Goal: Information Seeking & Learning: Learn about a topic

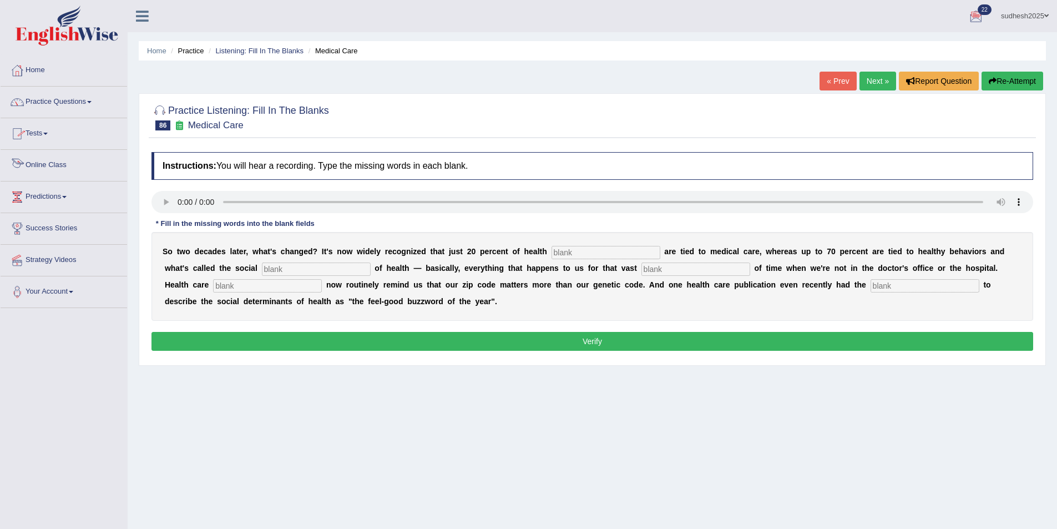
drag, startPoint x: 0, startPoint y: 0, endPoint x: 55, endPoint y: 162, distance: 171.1
click at [55, 162] on link "Online Class" at bounding box center [64, 164] width 127 height 28
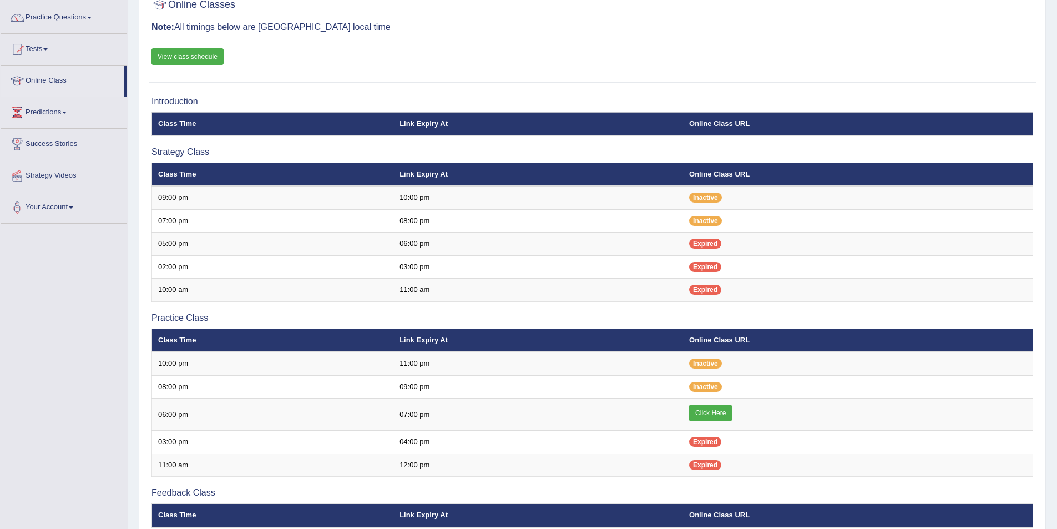
scroll to position [111, 0]
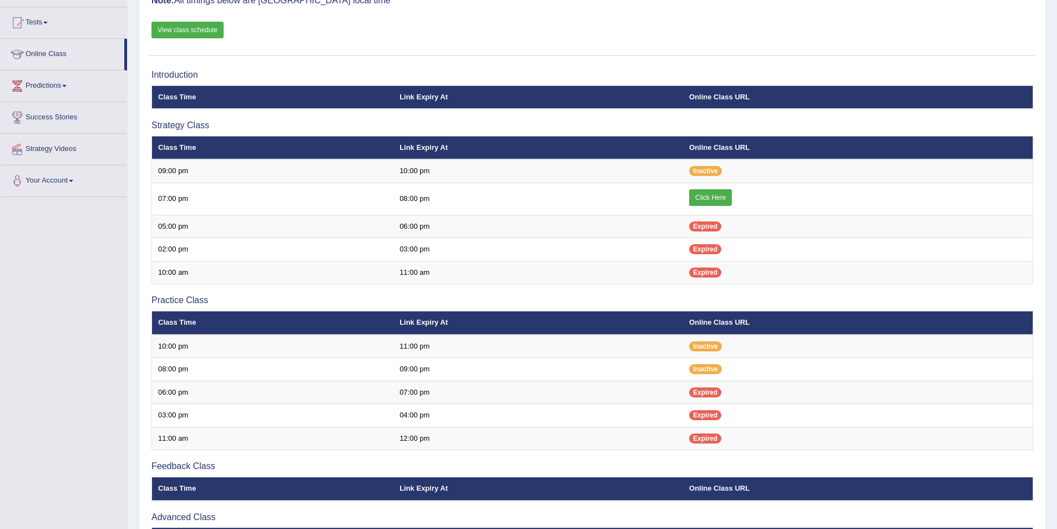
click at [208, 31] on link "View class schedule" at bounding box center [187, 30] width 72 height 17
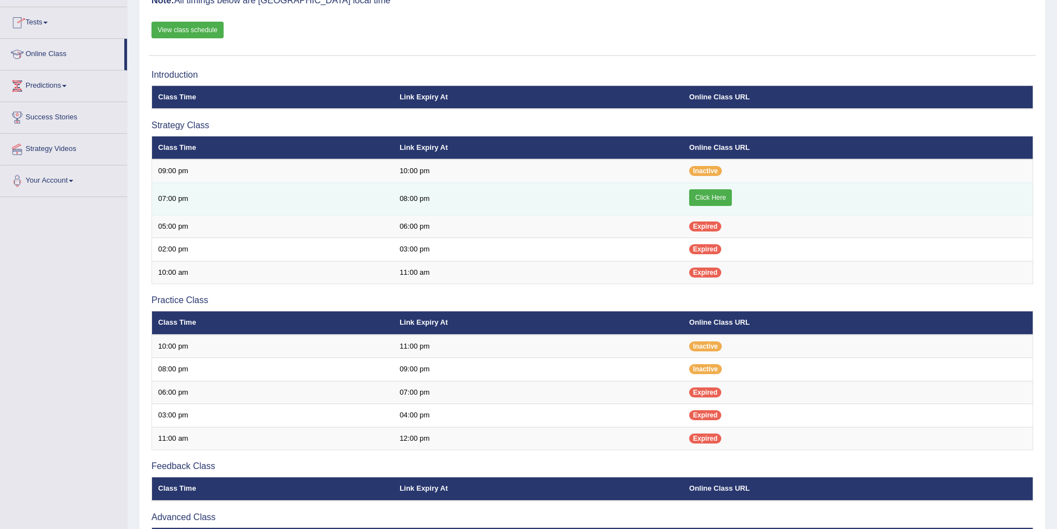
click at [706, 196] on link "Click Here" at bounding box center [710, 197] width 43 height 17
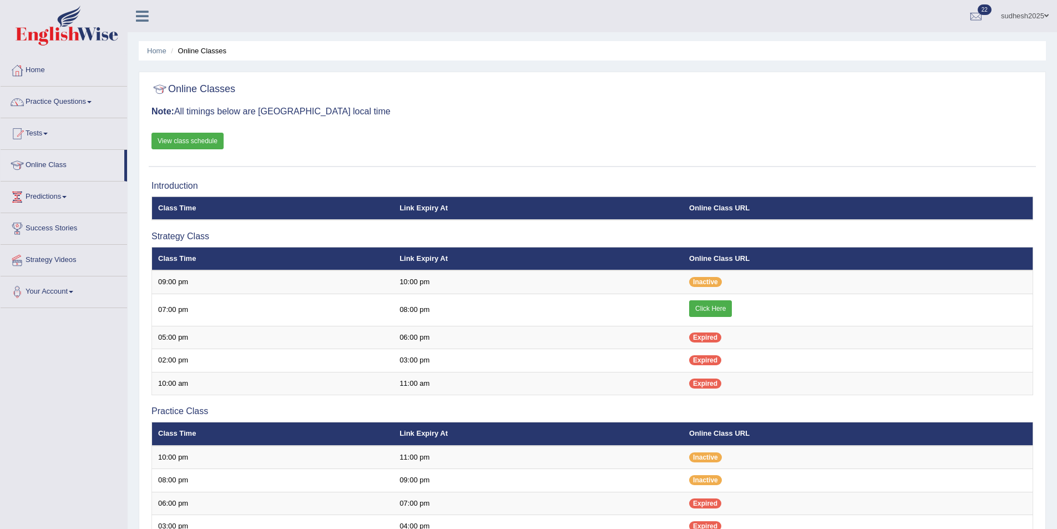
scroll to position [111, 0]
click at [52, 102] on link "Practice Questions" at bounding box center [64, 101] width 127 height 28
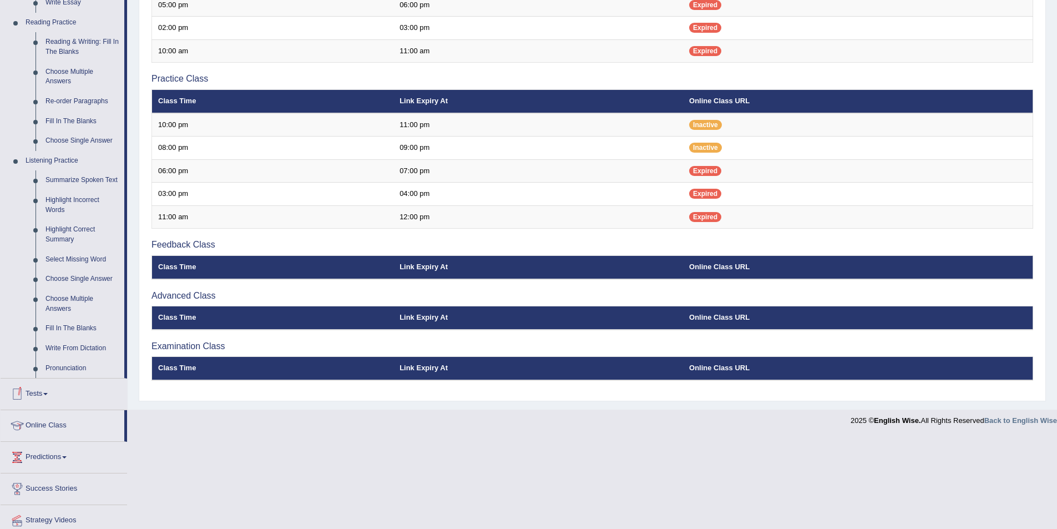
scroll to position [333, 0]
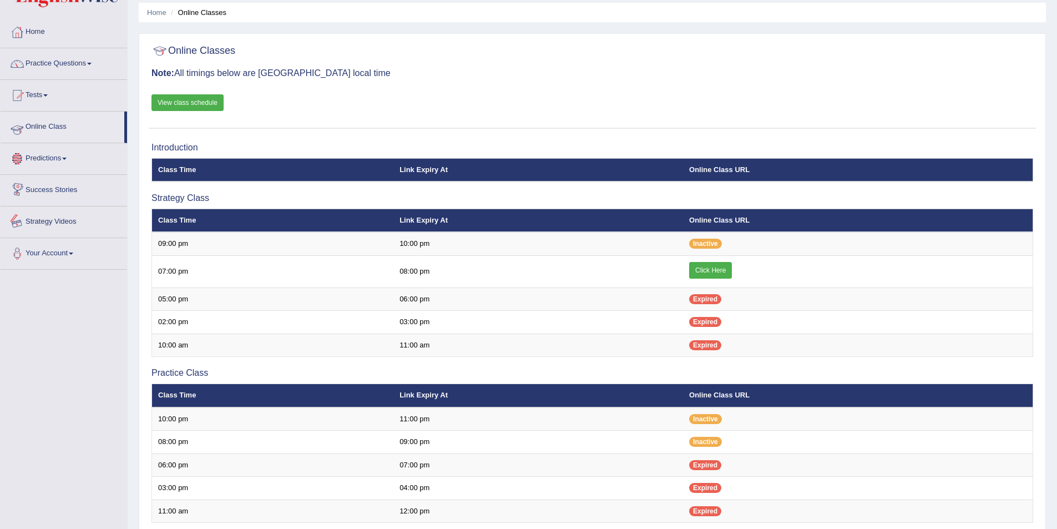
scroll to position [19, 0]
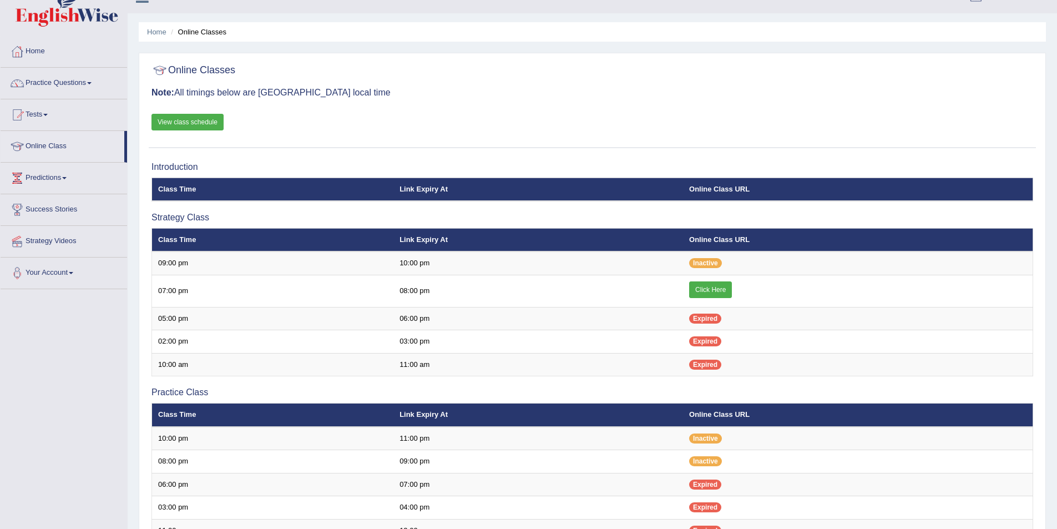
scroll to position [19, 0]
click at [41, 47] on link "Home" at bounding box center [64, 50] width 127 height 28
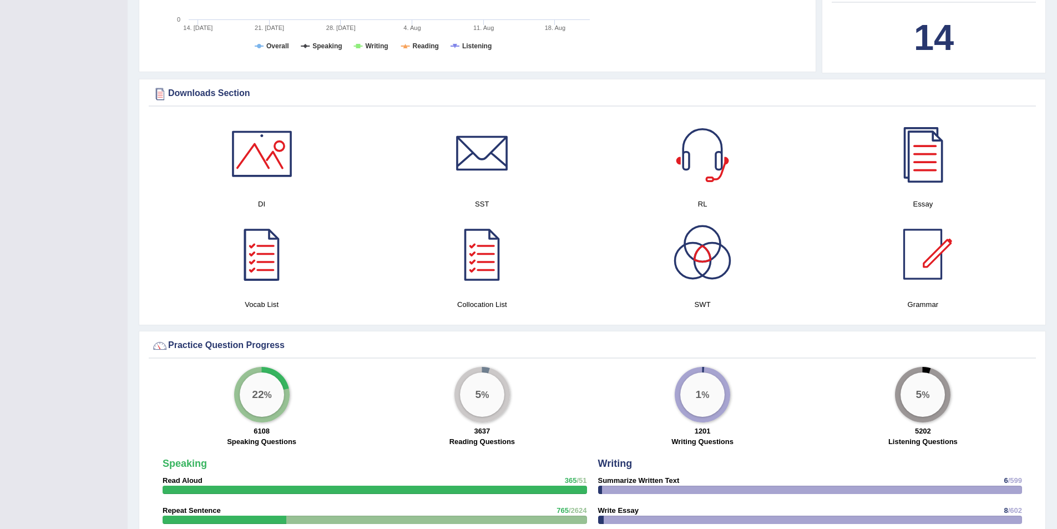
scroll to position [444, 0]
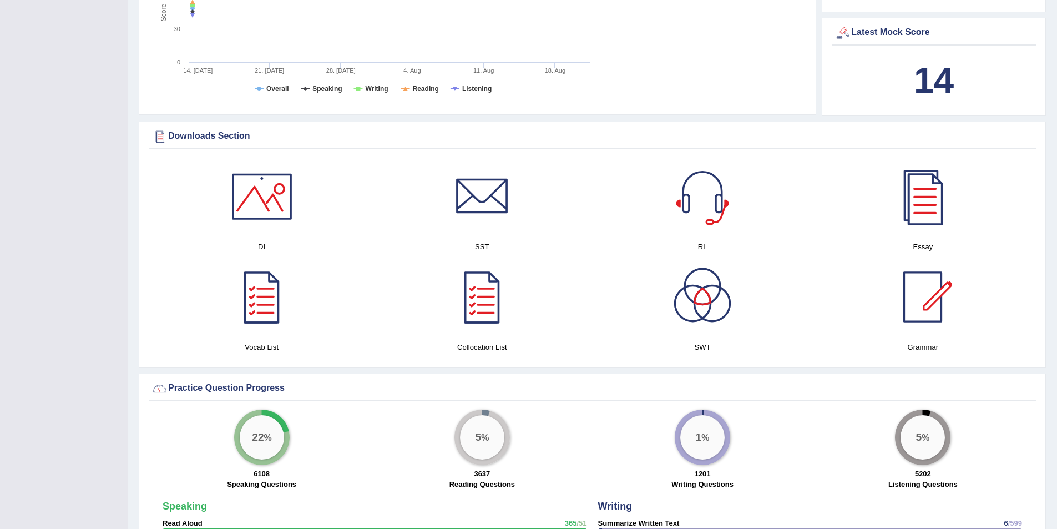
click at [922, 209] on div at bounding box center [923, 197] width 78 height 78
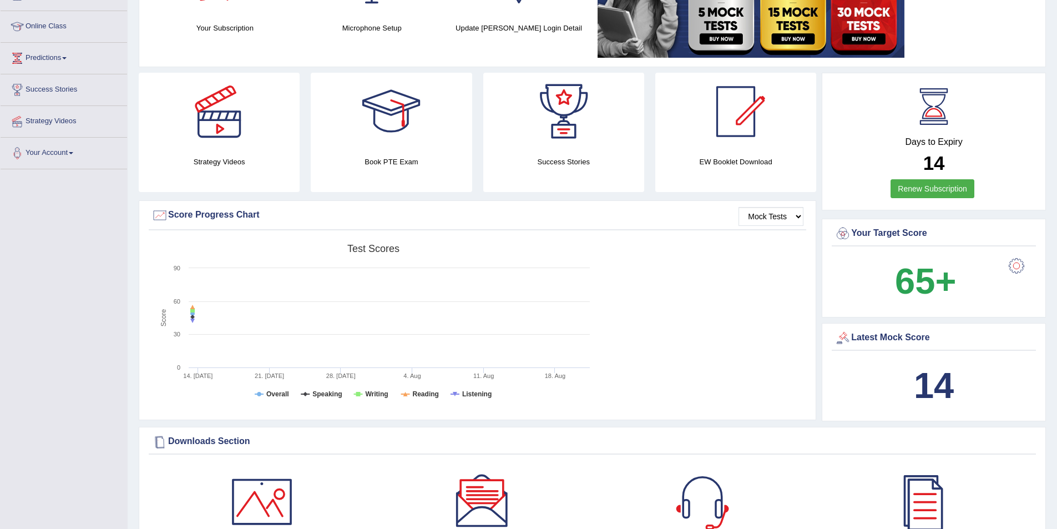
scroll to position [55, 0]
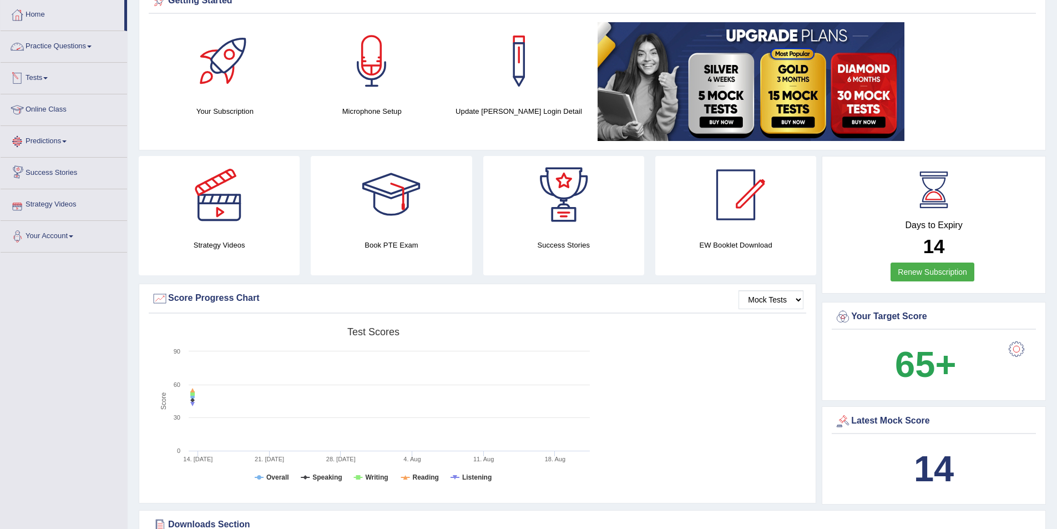
click at [64, 46] on link "Practice Questions" at bounding box center [64, 45] width 127 height 28
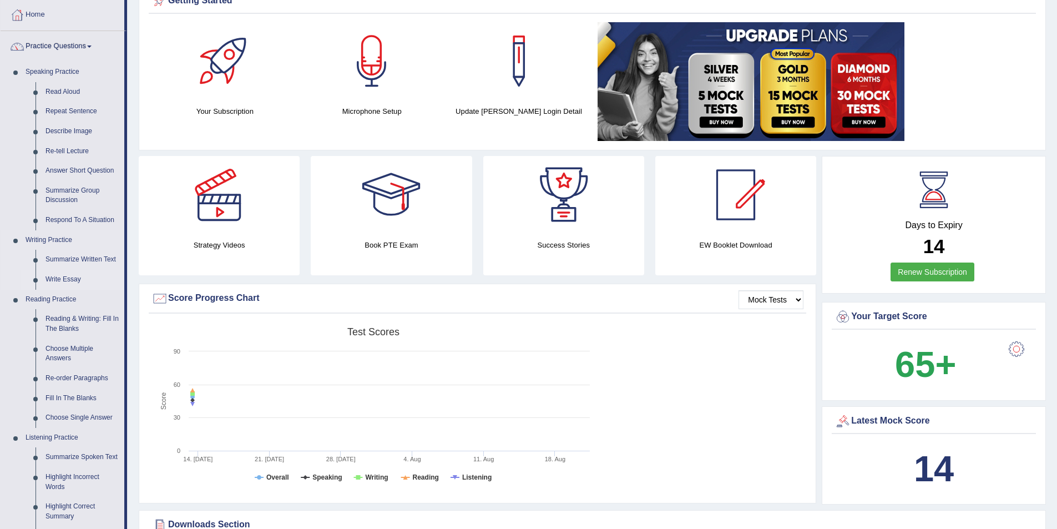
click at [73, 281] on link "Write Essay" at bounding box center [83, 280] width 84 height 20
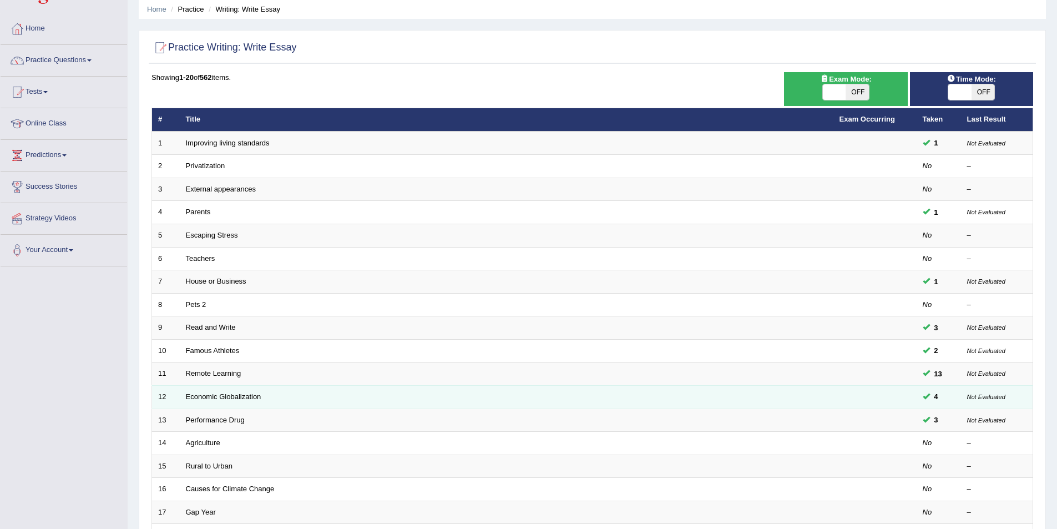
scroll to position [111, 0]
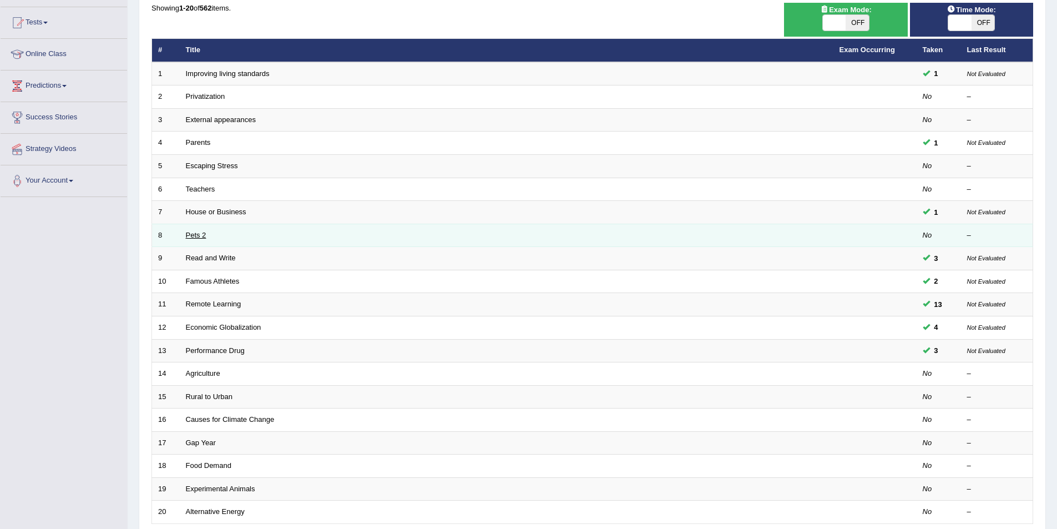
click at [190, 234] on link "Pets 2" at bounding box center [196, 235] width 21 height 8
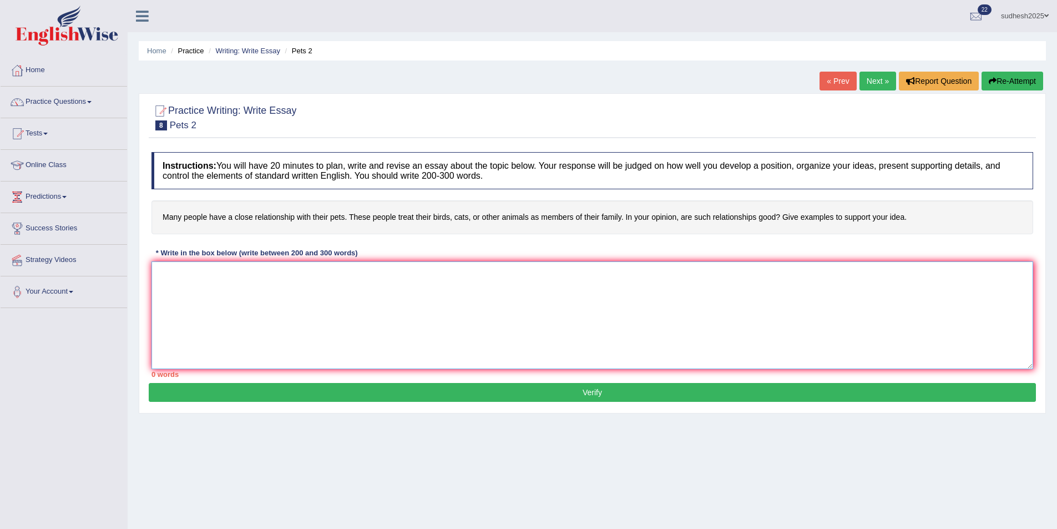
paste textarea "The increasing influence of (essay topic) on our lives has ignited numerous dis…"
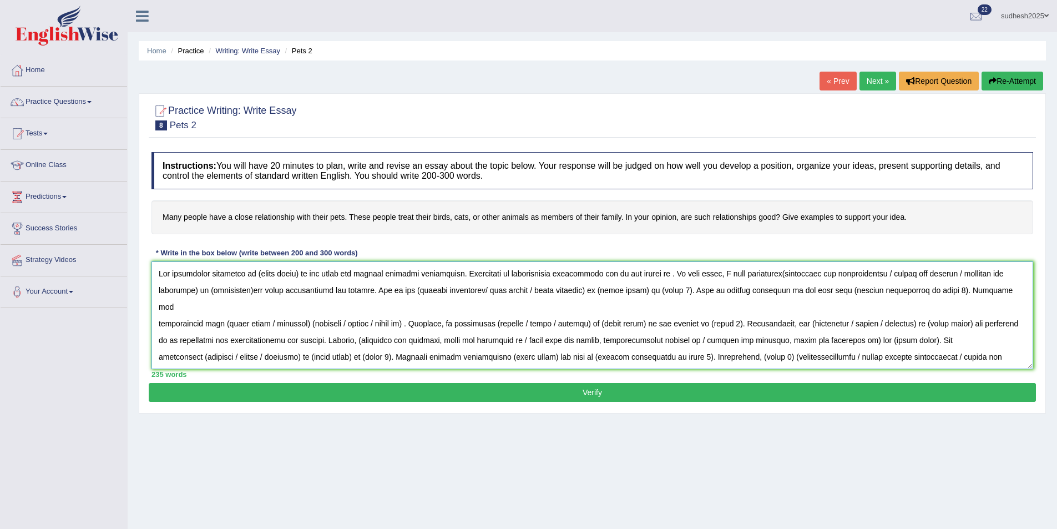
click at [158, 272] on textarea at bounding box center [592, 315] width 882 height 108
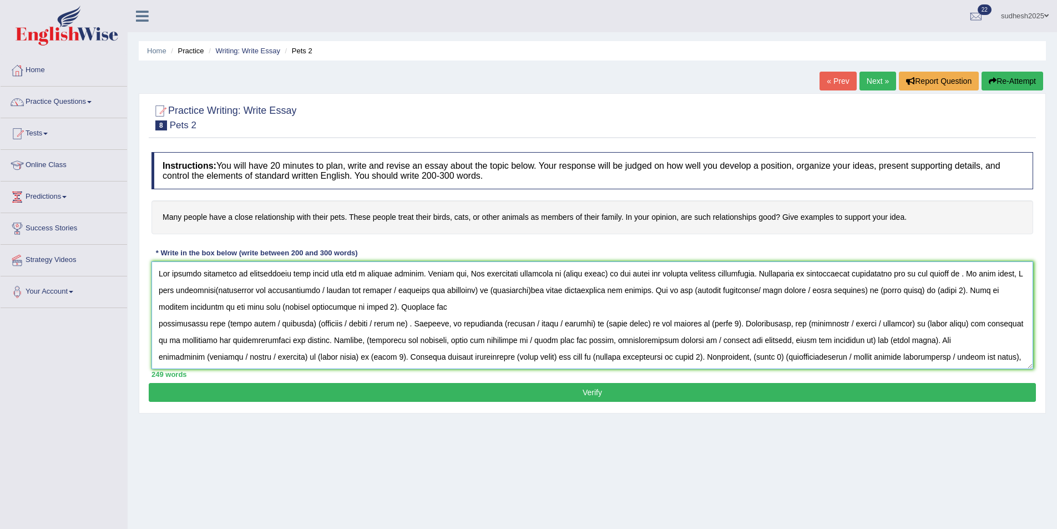
click at [426, 272] on textarea at bounding box center [592, 315] width 882 height 108
click at [443, 274] on textarea at bounding box center [592, 315] width 882 height 108
click at [504, 272] on textarea at bounding box center [592, 315] width 882 height 108
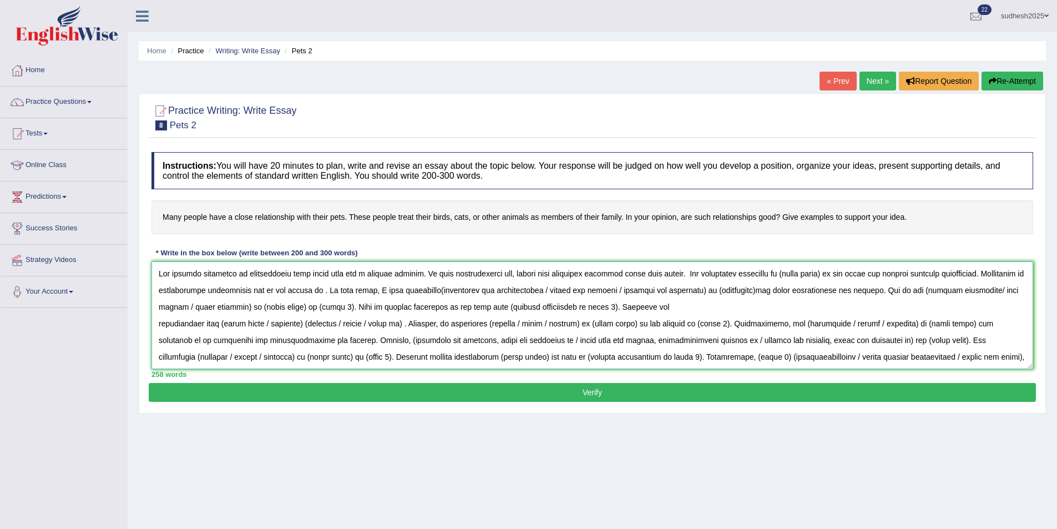
click at [904, 290] on textarea at bounding box center [592, 315] width 882 height 108
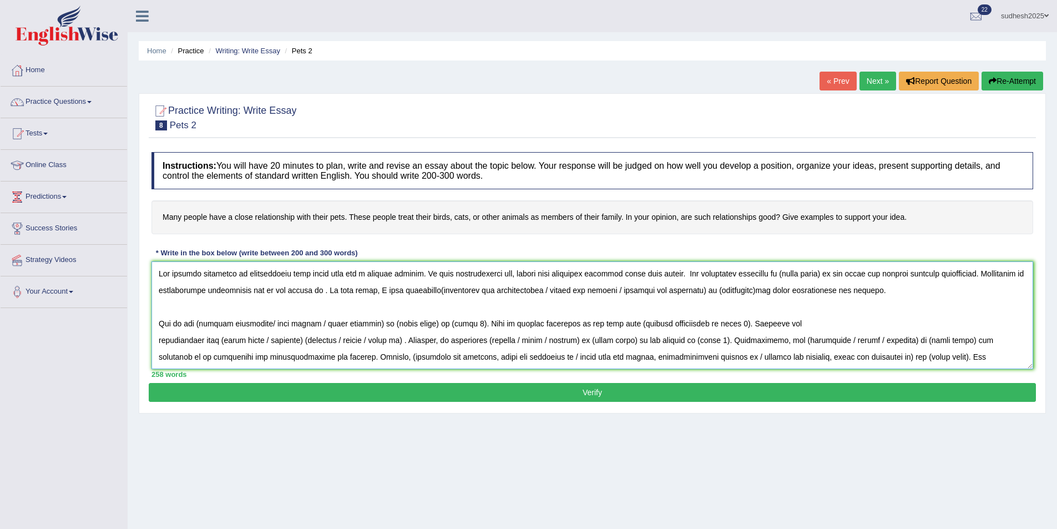
click at [677, 275] on textarea at bounding box center [592, 315] width 882 height 108
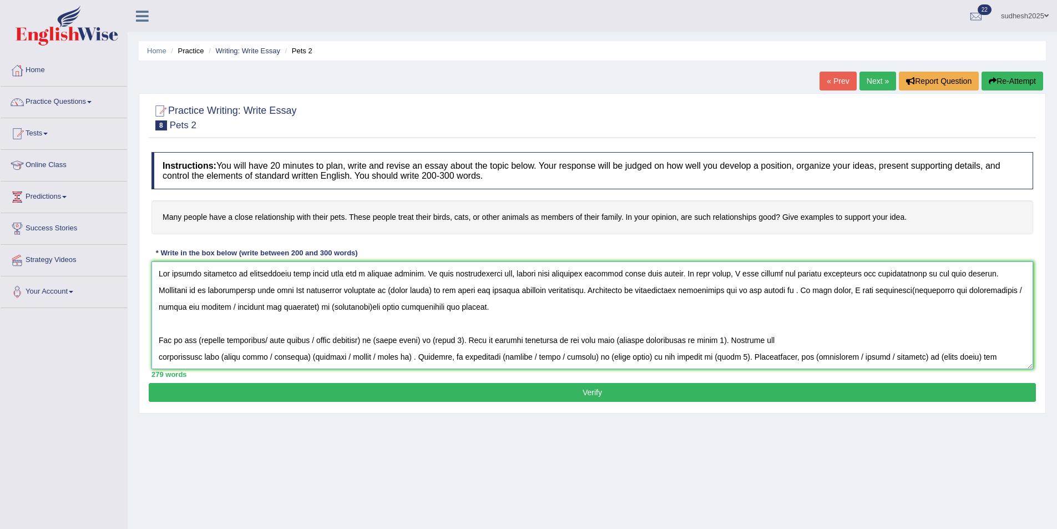
click at [276, 292] on textarea at bounding box center [592, 315] width 882 height 108
click at [308, 294] on textarea at bounding box center [592, 315] width 882 height 108
drag, startPoint x: 343, startPoint y: 290, endPoint x: 547, endPoint y: 309, distance: 204.5
click at [547, 309] on textarea at bounding box center [592, 315] width 882 height 108
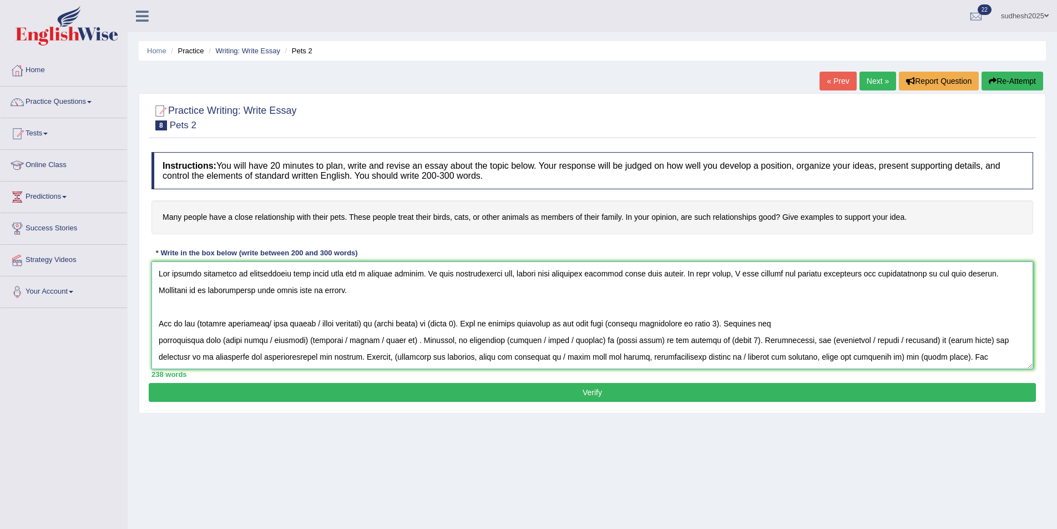
click at [199, 322] on textarea at bounding box center [592, 315] width 882 height 108
click at [264, 325] on textarea at bounding box center [592, 315] width 882 height 108
click at [159, 324] on textarea at bounding box center [592, 315] width 882 height 108
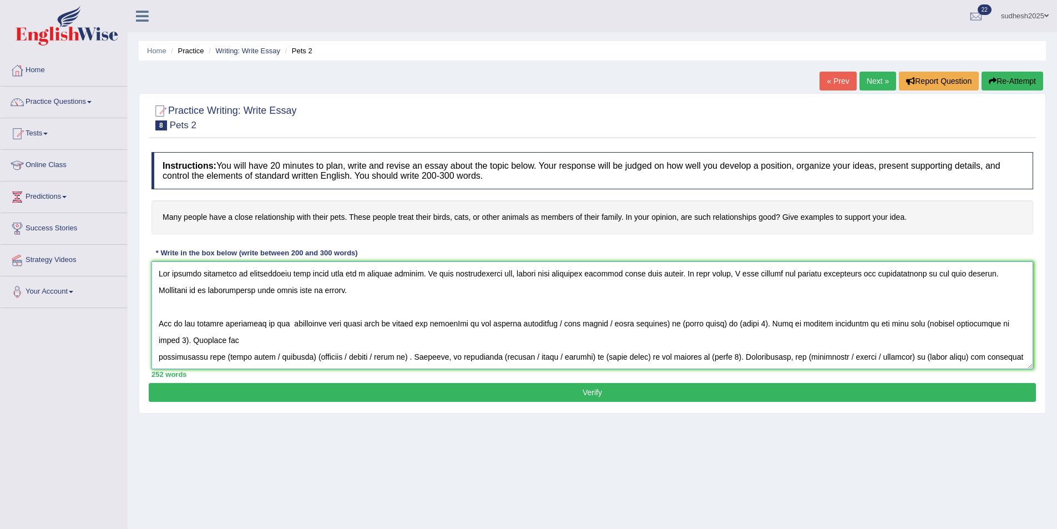
drag, startPoint x: 426, startPoint y: 323, endPoint x: 431, endPoint y: 322, distance: 5.6
click at [426, 323] on textarea at bounding box center [592, 315] width 882 height 108
click at [479, 323] on textarea at bounding box center [592, 315] width 882 height 108
click at [490, 325] on textarea at bounding box center [592, 315] width 882 height 108
click at [291, 323] on textarea at bounding box center [592, 315] width 882 height 108
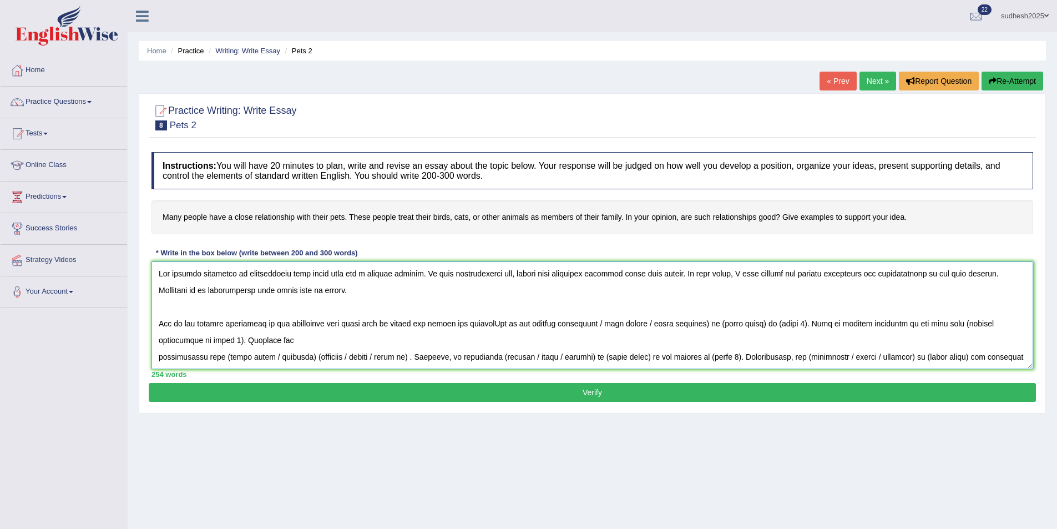
click at [489, 323] on textarea at bounding box center [592, 315] width 882 height 108
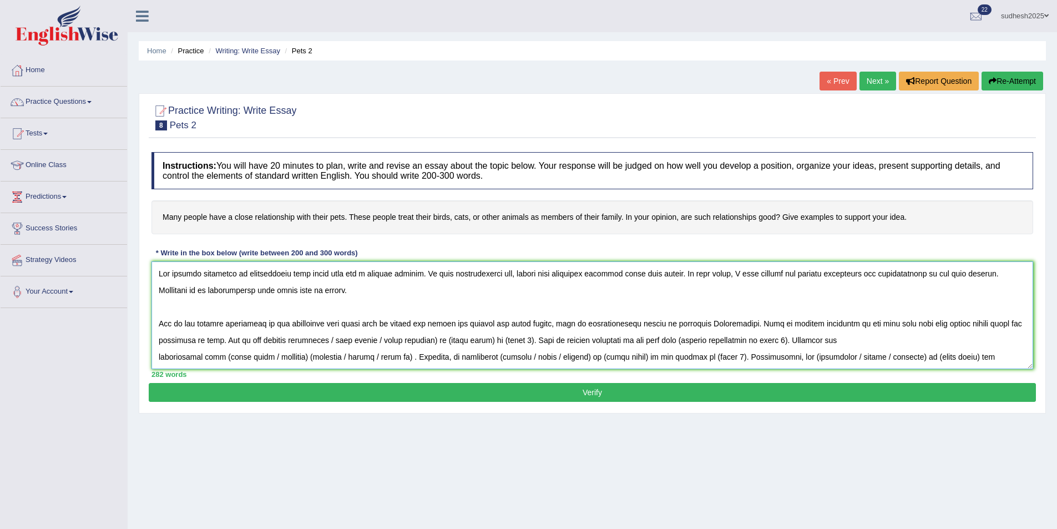
drag, startPoint x: 754, startPoint y: 341, endPoint x: 186, endPoint y: 340, distance: 567.7
click at [186, 340] on textarea at bounding box center [592, 315] width 882 height 108
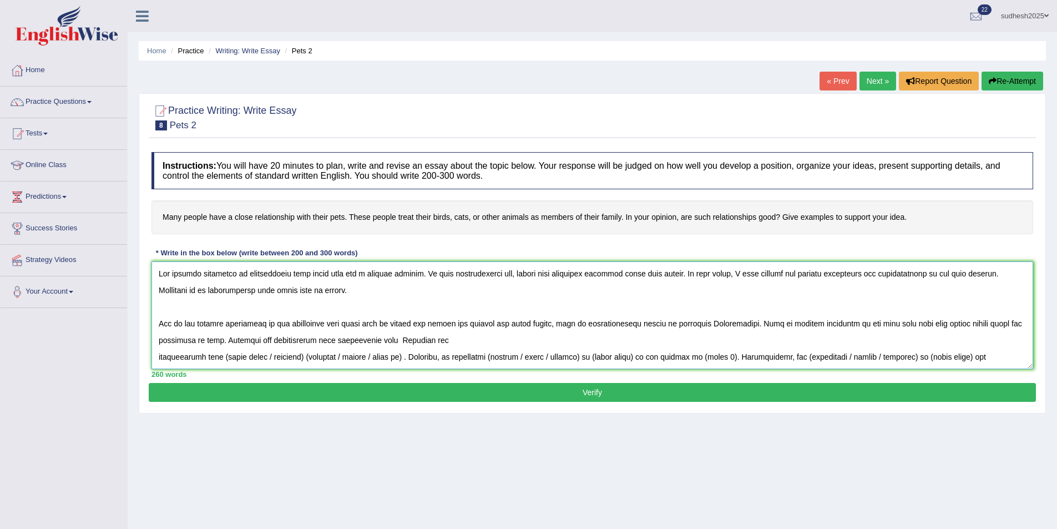
click at [340, 340] on textarea at bounding box center [592, 315] width 882 height 108
click at [352, 340] on textarea at bounding box center [592, 315] width 882 height 108
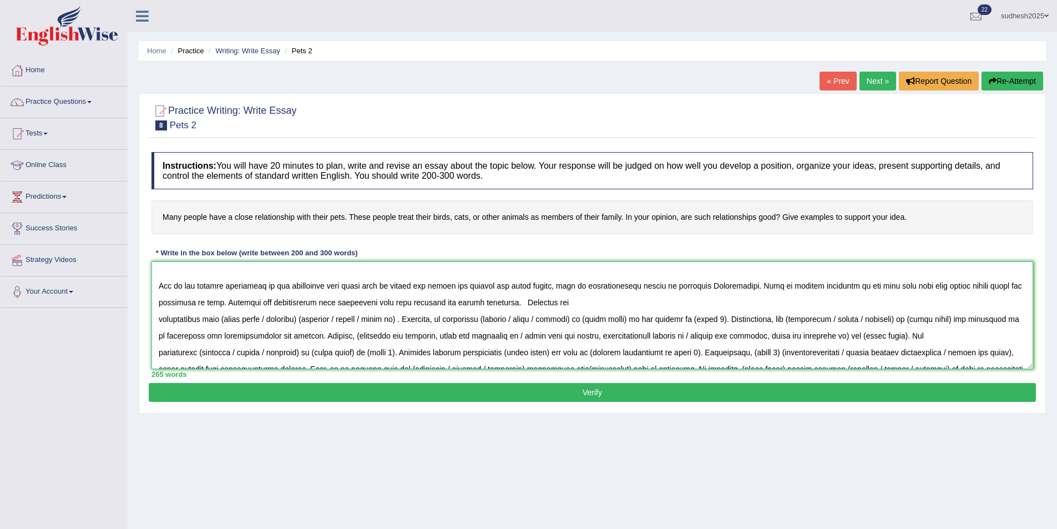
scroll to position [65, 0]
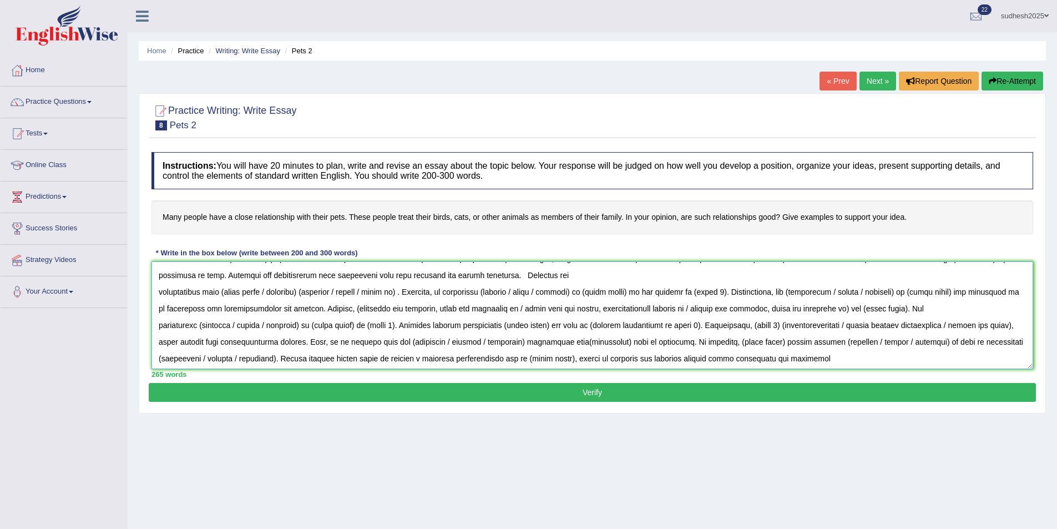
drag, startPoint x: 482, startPoint y: 338, endPoint x: 417, endPoint y: 293, distance: 79.7
click at [417, 293] on textarea at bounding box center [592, 315] width 882 height 108
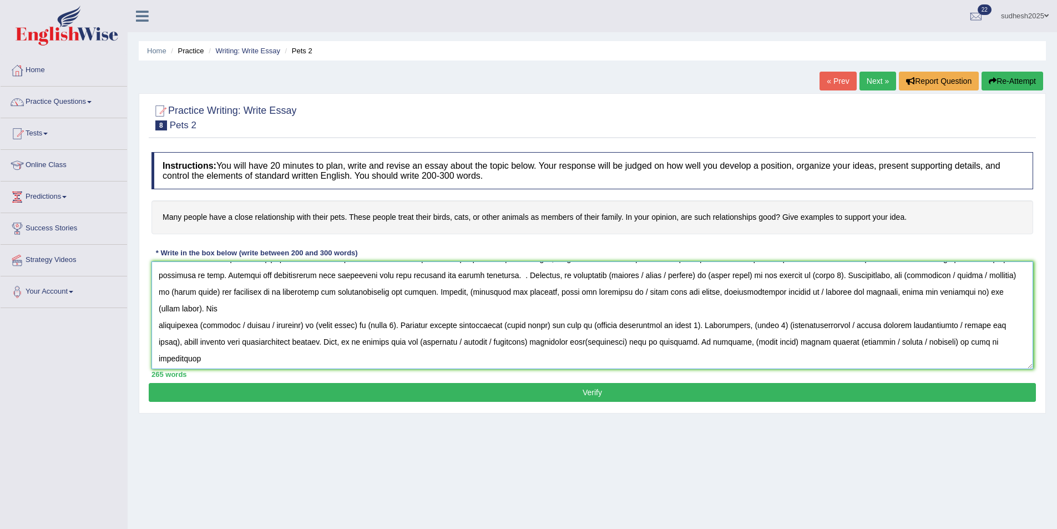
scroll to position [48, 0]
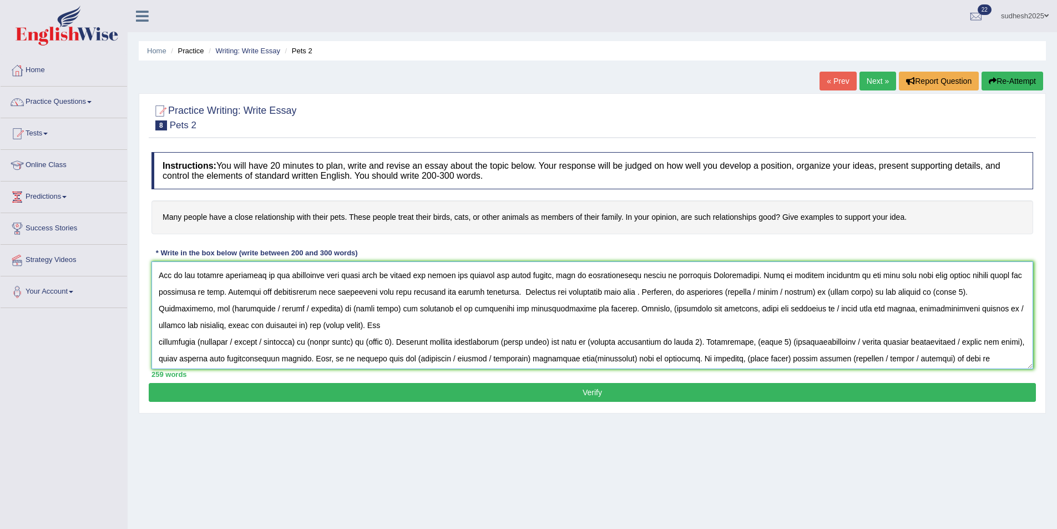
click at [513, 294] on textarea at bounding box center [592, 315] width 882 height 108
click at [514, 292] on textarea at bounding box center [592, 315] width 882 height 108
click at [598, 292] on textarea at bounding box center [592, 315] width 882 height 108
click at [516, 292] on textarea at bounding box center [592, 315] width 882 height 108
click at [610, 292] on textarea at bounding box center [592, 315] width 882 height 108
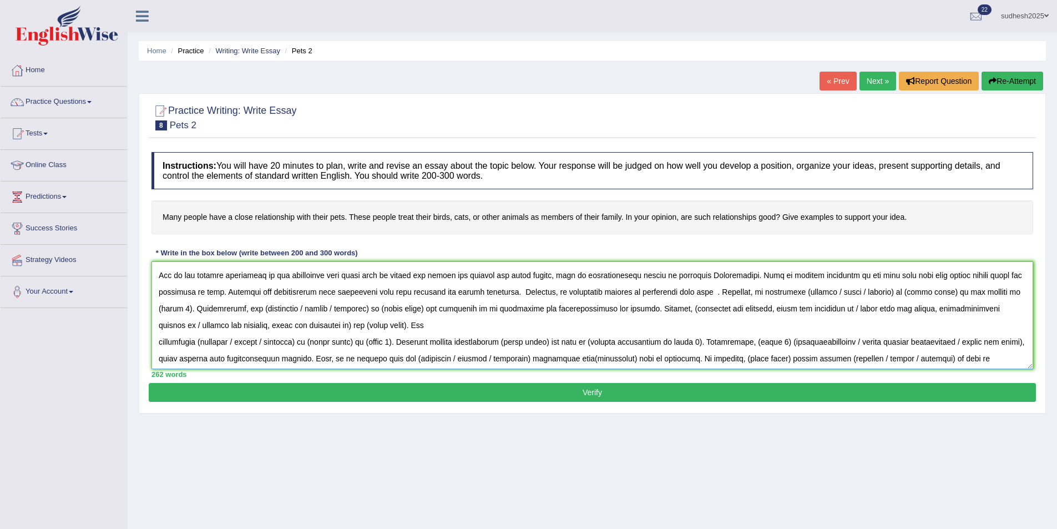
click at [667, 291] on textarea at bounding box center [592, 315] width 882 height 108
click at [481, 291] on textarea at bounding box center [592, 315] width 882 height 108
click at [675, 292] on textarea at bounding box center [592, 315] width 882 height 108
click at [673, 292] on textarea at bounding box center [592, 315] width 882 height 108
click at [736, 291] on textarea at bounding box center [592, 315] width 882 height 108
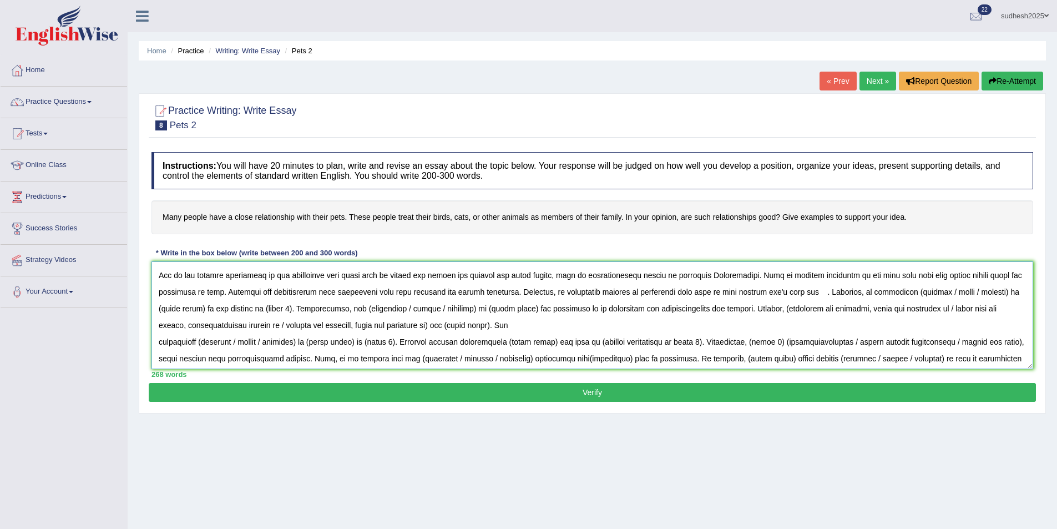
click at [770, 290] on textarea at bounding box center [592, 315] width 882 height 108
drag, startPoint x: 160, startPoint y: 306, endPoint x: 472, endPoint y: 314, distance: 311.9
click at [472, 314] on textarea at bounding box center [592, 315] width 882 height 108
click at [1001, 294] on textarea at bounding box center [592, 315] width 882 height 108
click at [1003, 292] on textarea at bounding box center [592, 315] width 882 height 108
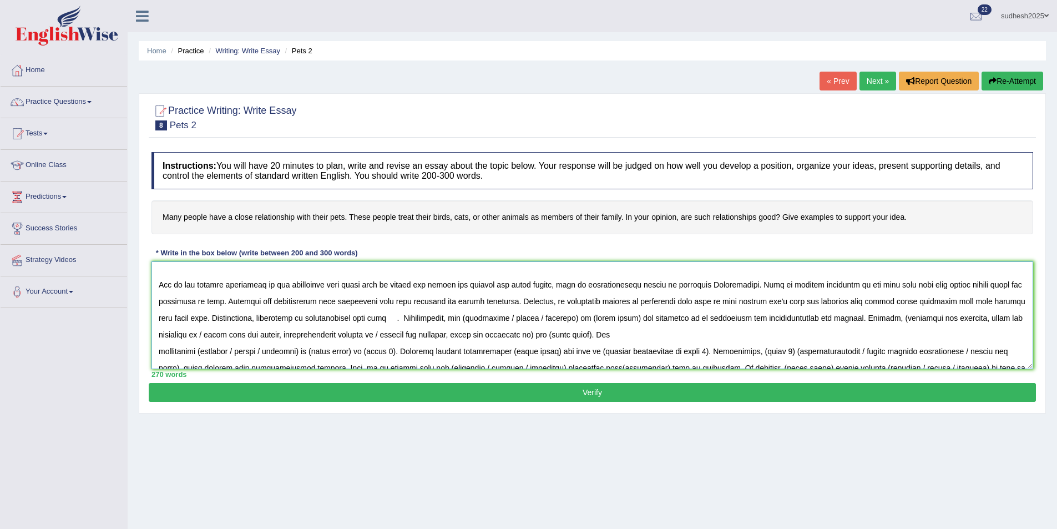
scroll to position [55, 0]
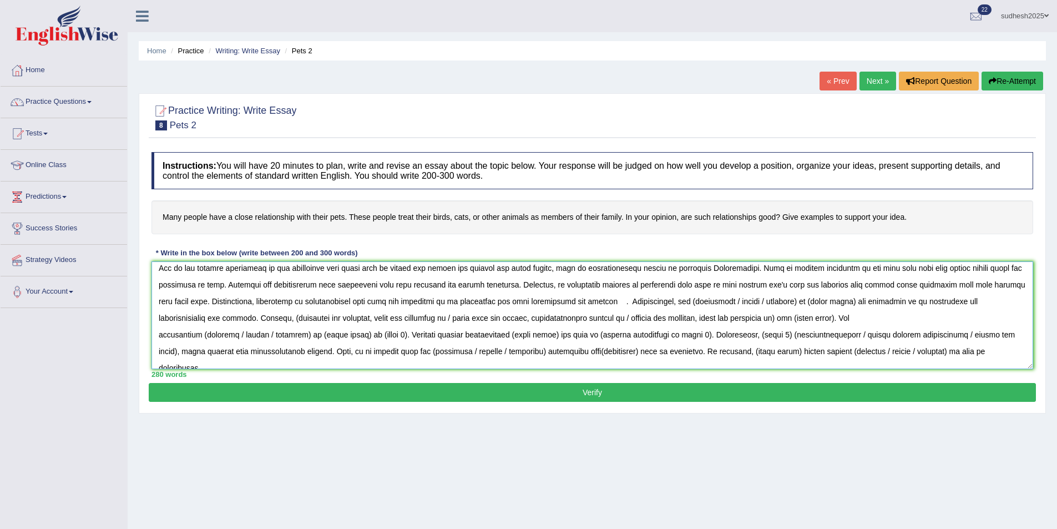
drag, startPoint x: 1014, startPoint y: 301, endPoint x: 550, endPoint y: 302, distance: 463.3
click at [550, 302] on textarea at bounding box center [592, 315] width 882 height 108
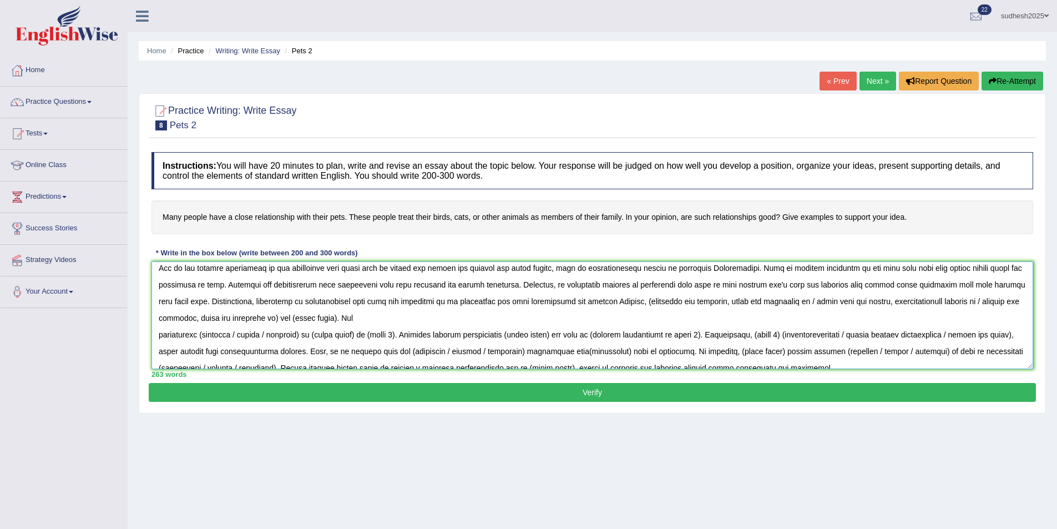
click at [549, 300] on textarea at bounding box center [592, 315] width 882 height 108
click at [553, 301] on textarea at bounding box center [592, 315] width 882 height 108
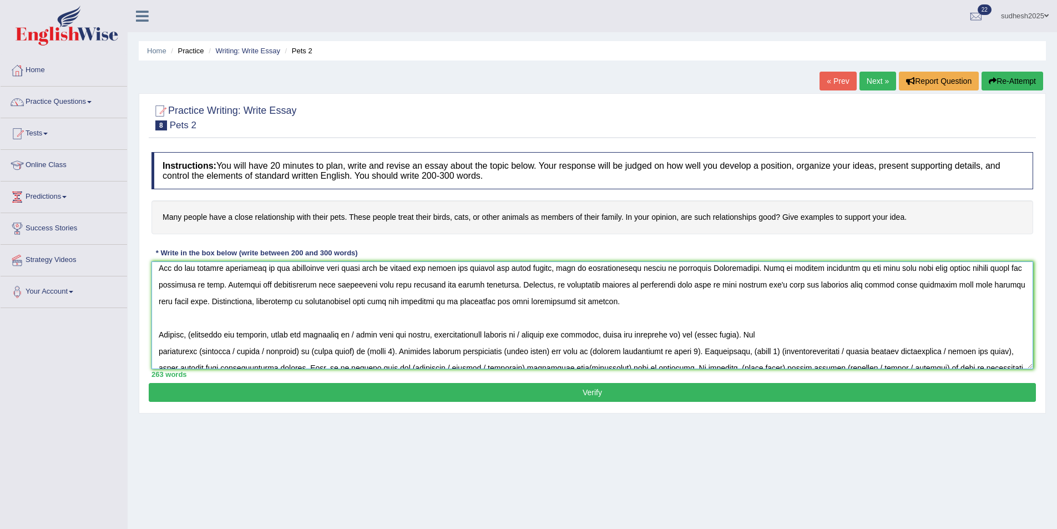
click at [194, 335] on textarea at bounding box center [592, 315] width 882 height 108
click at [160, 331] on textarea at bounding box center [592, 315] width 882 height 108
click at [267, 334] on textarea at bounding box center [592, 315] width 882 height 108
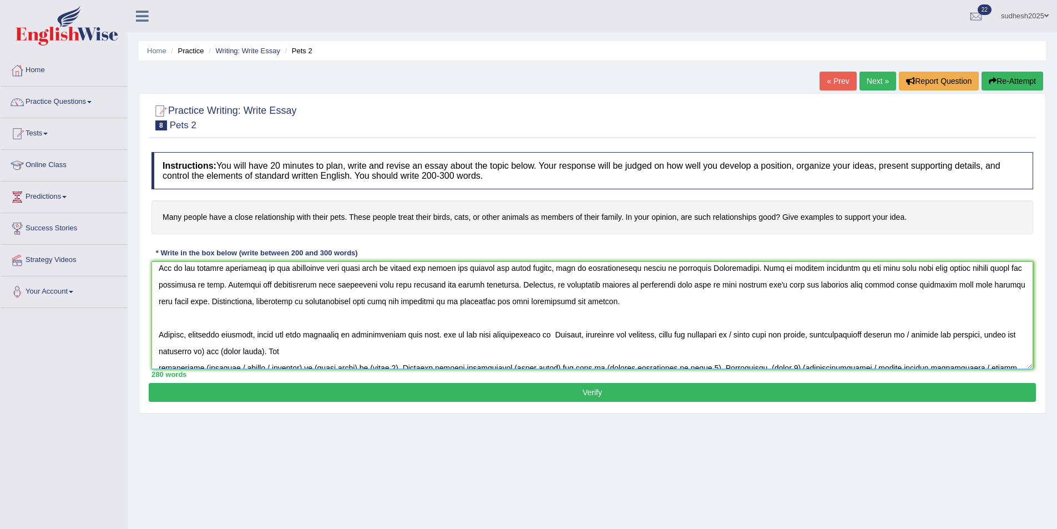
click at [443, 333] on textarea at bounding box center [592, 315] width 882 height 108
click at [555, 333] on textarea at bounding box center [592, 315] width 882 height 108
click at [573, 334] on textarea at bounding box center [592, 315] width 882 height 108
click at [769, 336] on textarea at bounding box center [592, 315] width 882 height 108
click at [833, 335] on textarea at bounding box center [592, 315] width 882 height 108
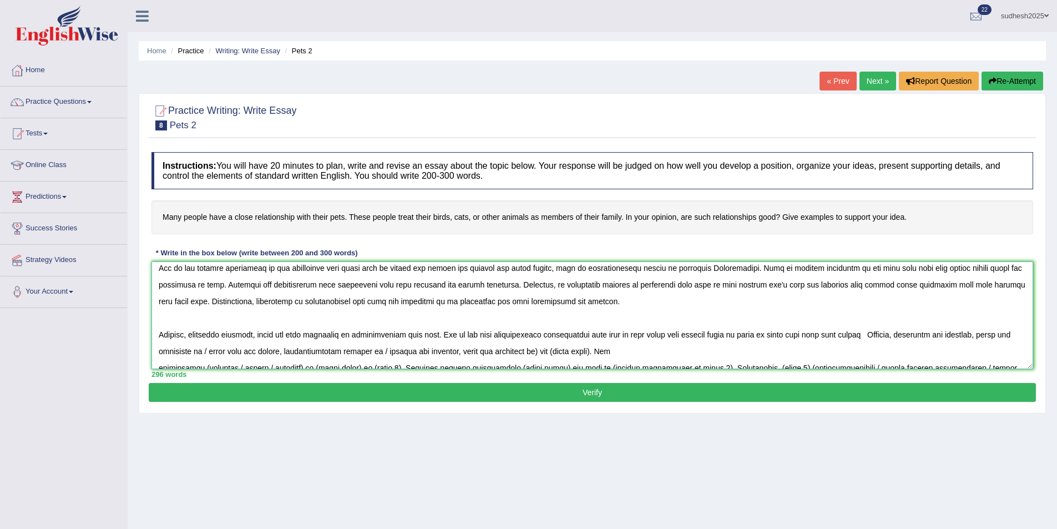
click at [834, 334] on textarea at bounding box center [592, 315] width 882 height 108
click at [856, 333] on textarea at bounding box center [592, 315] width 882 height 108
click at [806, 335] on textarea at bounding box center [592, 315] width 882 height 108
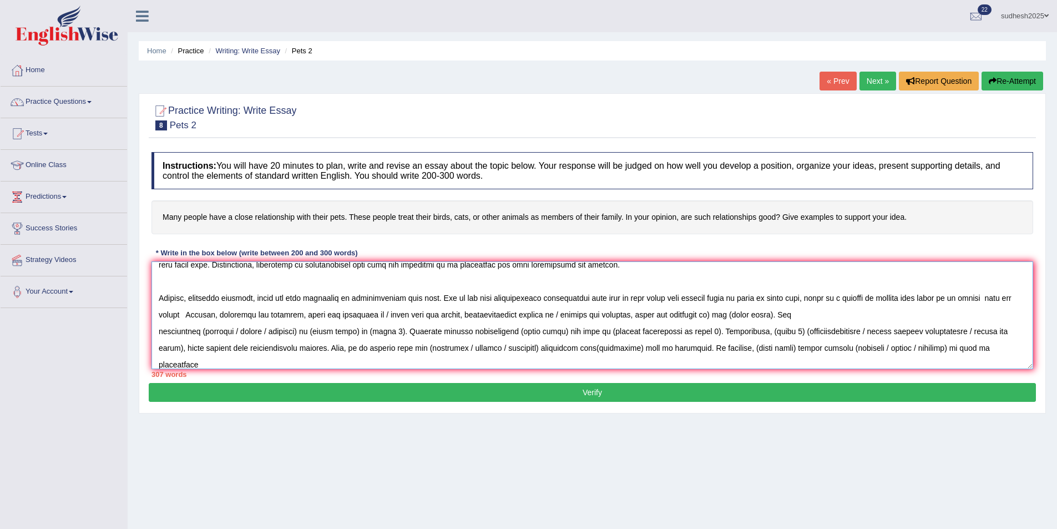
scroll to position [111, 0]
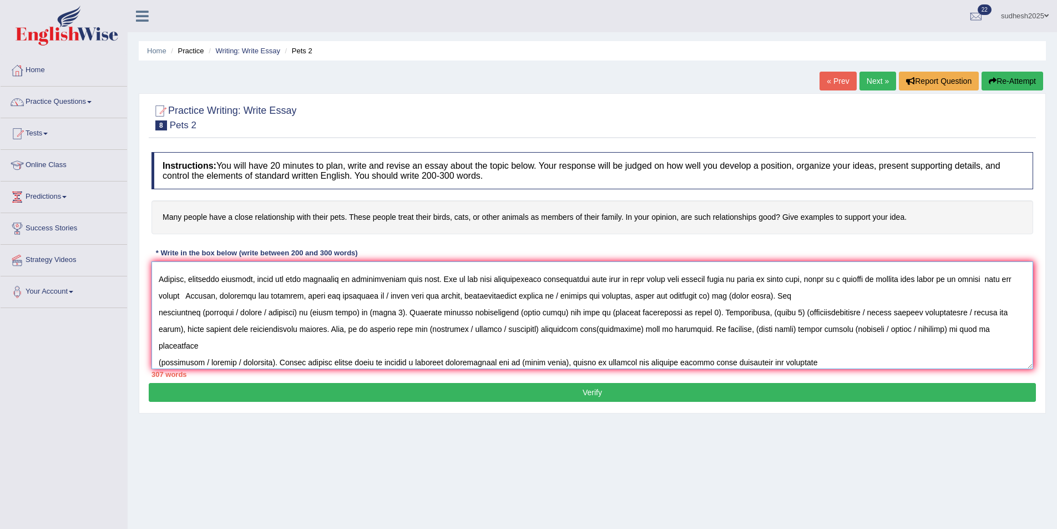
click at [983, 280] on textarea at bounding box center [592, 315] width 882 height 108
click at [976, 280] on textarea at bounding box center [592, 315] width 882 height 108
click at [978, 278] on textarea at bounding box center [592, 315] width 882 height 108
drag, startPoint x: 984, startPoint y: 277, endPoint x: 395, endPoint y: 312, distance: 590.3
click at [395, 312] on textarea at bounding box center [592, 315] width 882 height 108
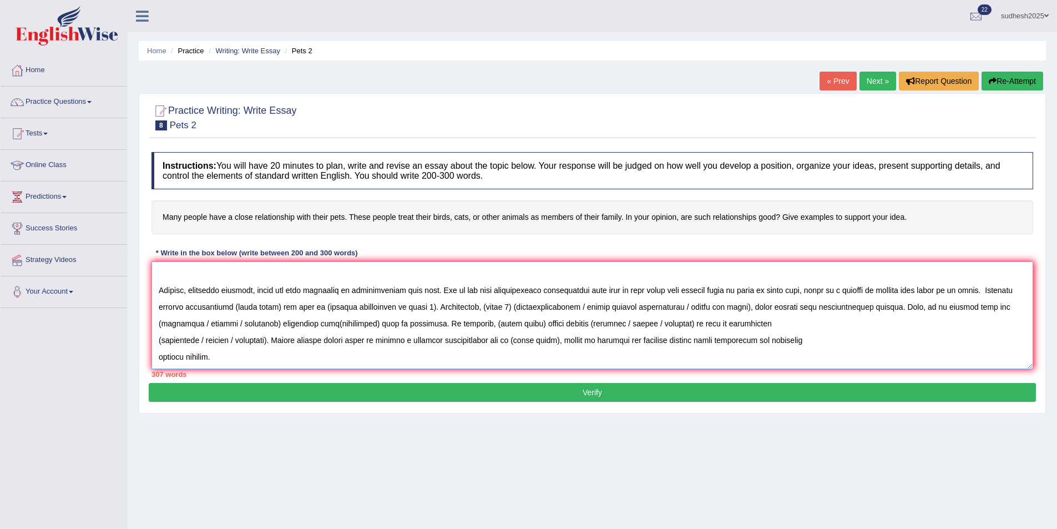
scroll to position [100, 0]
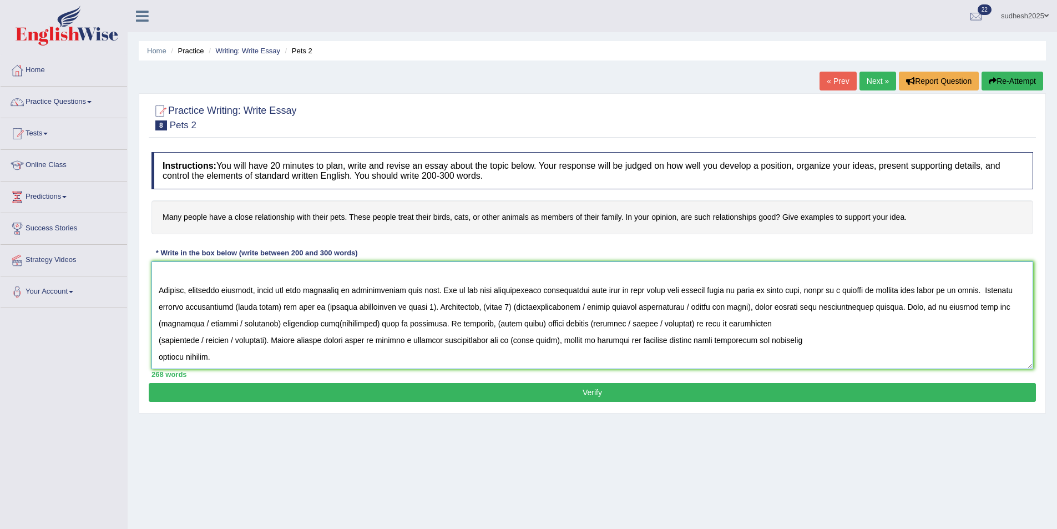
click at [984, 291] on textarea at bounding box center [592, 315] width 882 height 108
click at [981, 290] on textarea at bounding box center [592, 315] width 882 height 108
click at [982, 290] on textarea at bounding box center [592, 315] width 882 height 108
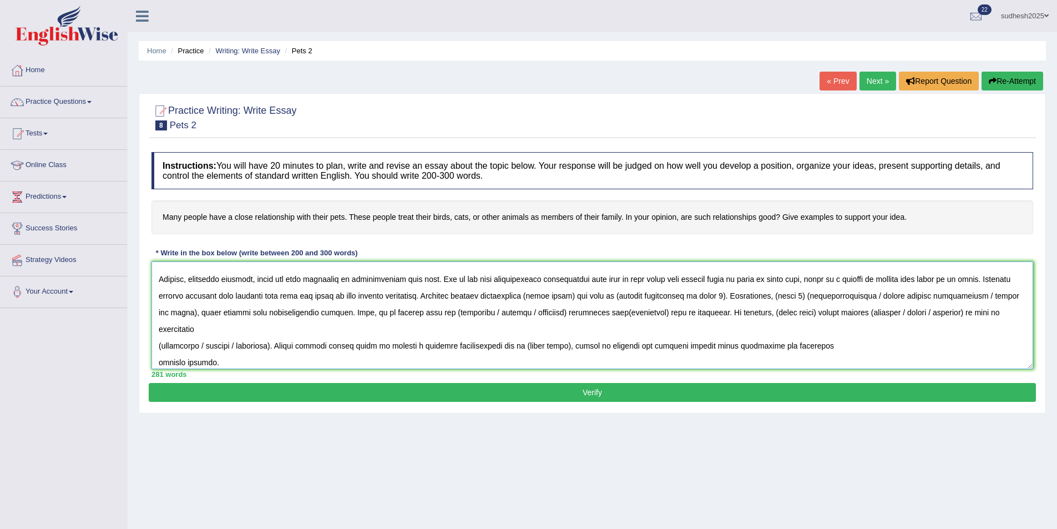
drag, startPoint x: 767, startPoint y: 297, endPoint x: 462, endPoint y: 297, distance: 304.6
click at [462, 297] on textarea at bounding box center [592, 315] width 882 height 108
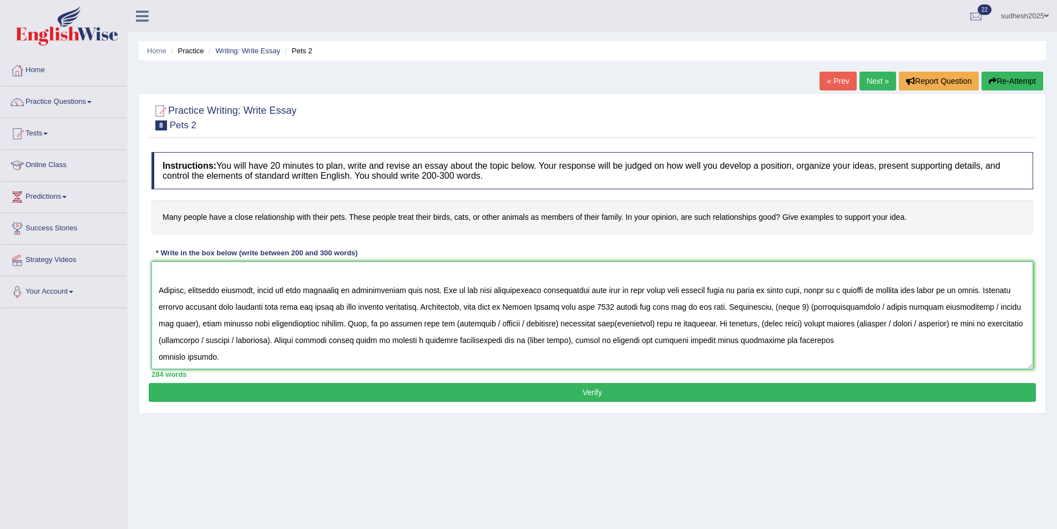
drag, startPoint x: 767, startPoint y: 294, endPoint x: 276, endPoint y: 312, distance: 491.4
click at [276, 312] on textarea at bounding box center [592, 315] width 882 height 108
drag, startPoint x: 767, startPoint y: 306, endPoint x: 917, endPoint y: 311, distance: 149.9
click at [917, 311] on textarea at bounding box center [592, 315] width 882 height 108
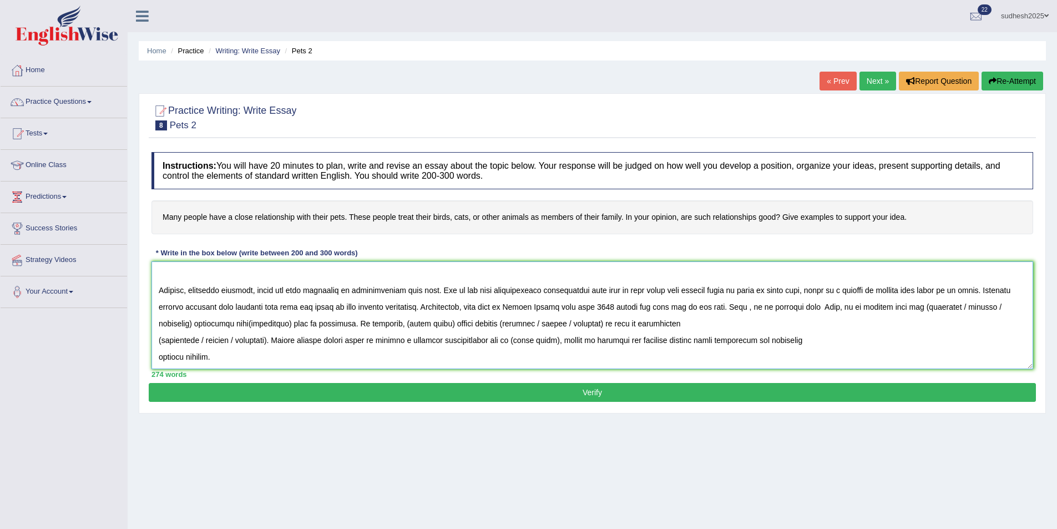
drag, startPoint x: 198, startPoint y: 324, endPoint x: 985, endPoint y: 306, distance: 787.0
click at [985, 306] on textarea at bounding box center [592, 315] width 882 height 108
click at [946, 309] on textarea at bounding box center [592, 315] width 882 height 108
click at [213, 324] on textarea at bounding box center [592, 315] width 882 height 108
click at [333, 326] on textarea at bounding box center [592, 315] width 882 height 108
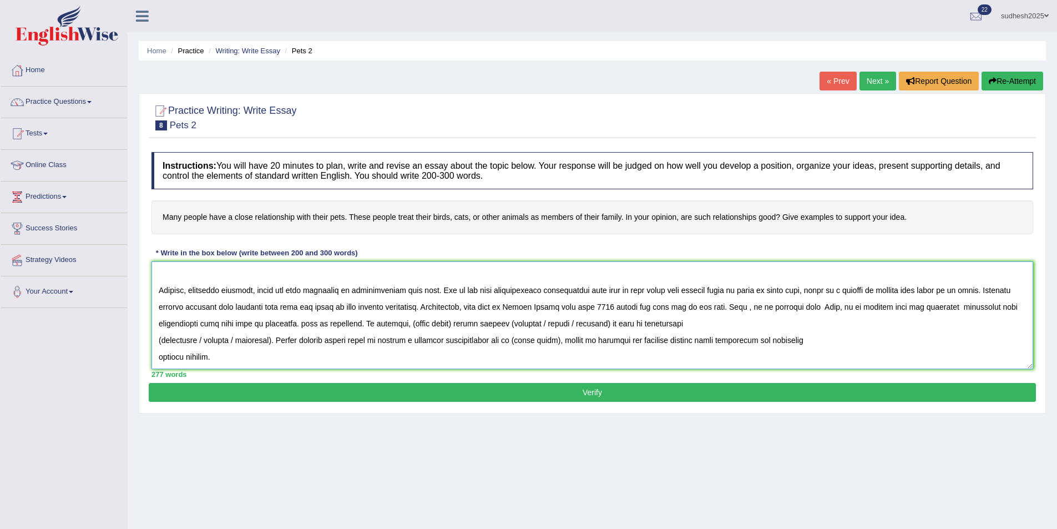
drag, startPoint x: 429, startPoint y: 322, endPoint x: 360, endPoint y: 325, distance: 70.0
click at [360, 325] on textarea at bounding box center [592, 315] width 882 height 108
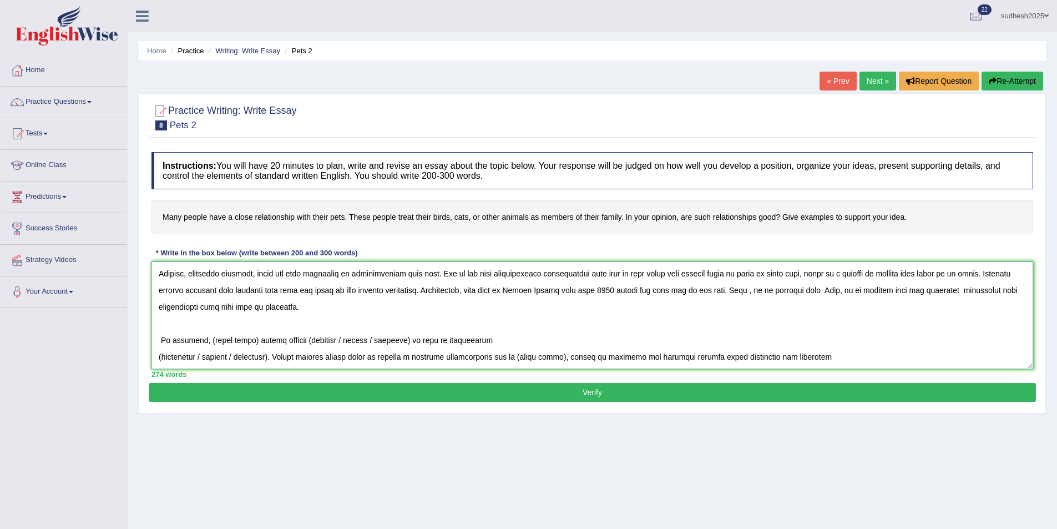
scroll to position [133, 0]
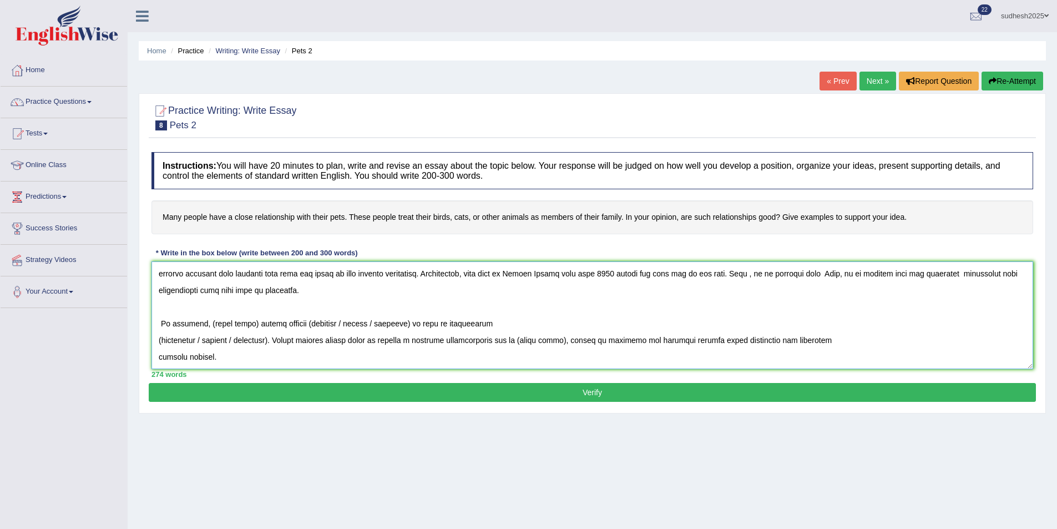
click at [160, 337] on textarea at bounding box center [592, 315] width 882 height 108
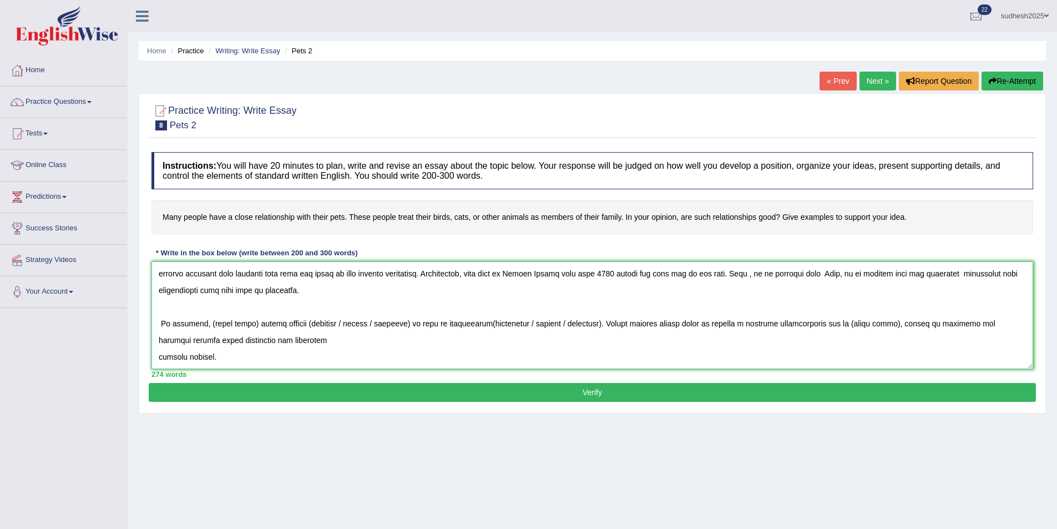
click at [206, 324] on textarea at bounding box center [592, 315] width 882 height 108
click at [348, 322] on textarea at bounding box center [592, 315] width 882 height 108
drag, startPoint x: 428, startPoint y: 324, endPoint x: 647, endPoint y: 329, distance: 218.7
click at [647, 329] on textarea at bounding box center [592, 315] width 882 height 108
drag, startPoint x: 613, startPoint y: 322, endPoint x: 428, endPoint y: 330, distance: 185.5
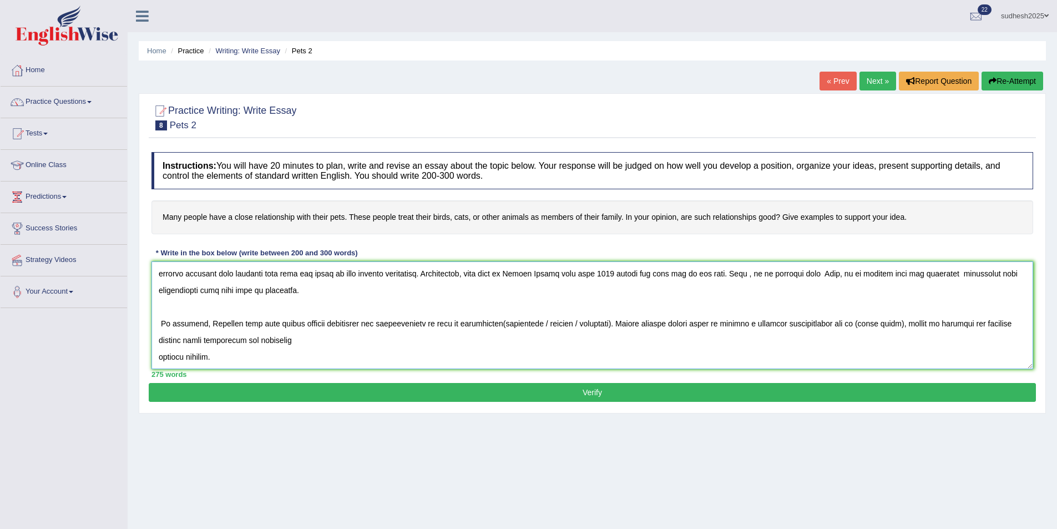
click at [428, 330] on textarea at bounding box center [592, 315] width 882 height 108
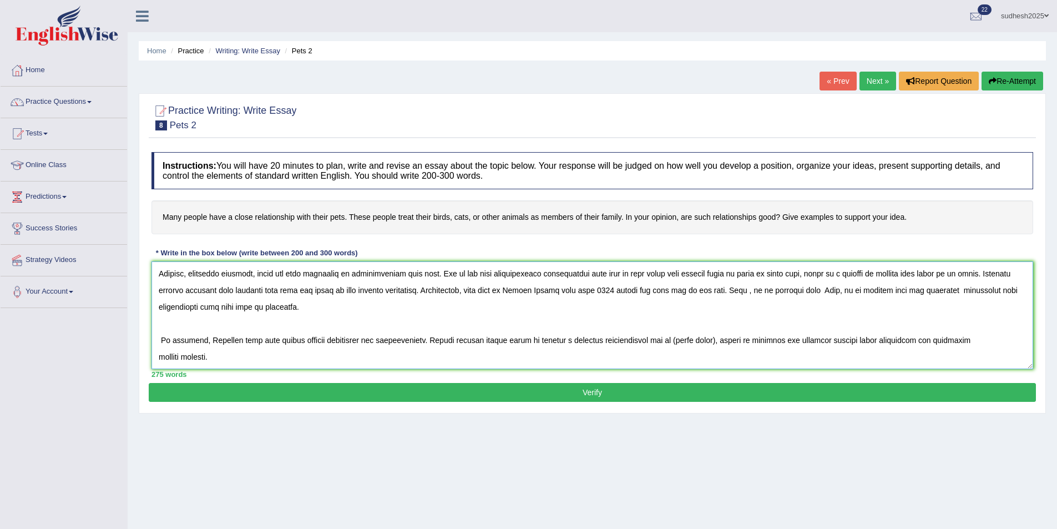
scroll to position [117, 0]
click at [211, 341] on textarea at bounding box center [592, 315] width 882 height 108
click at [160, 340] on textarea at bounding box center [592, 315] width 882 height 108
click at [428, 337] on textarea at bounding box center [592, 315] width 882 height 108
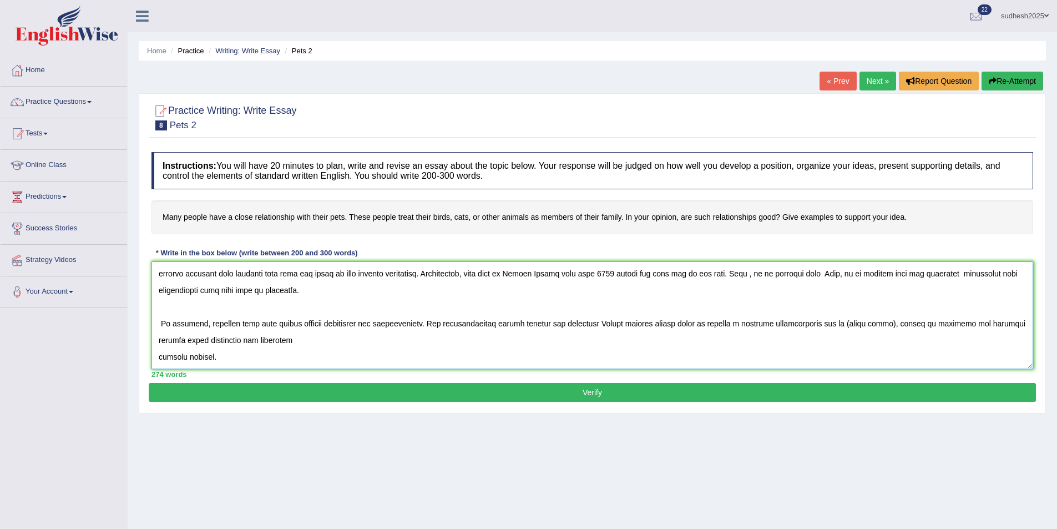
click at [593, 323] on textarea at bounding box center [592, 315] width 882 height 108
drag, startPoint x: 222, startPoint y: 358, endPoint x: 600, endPoint y: 324, distance: 380.0
click at [600, 324] on textarea at bounding box center [592, 315] width 882 height 108
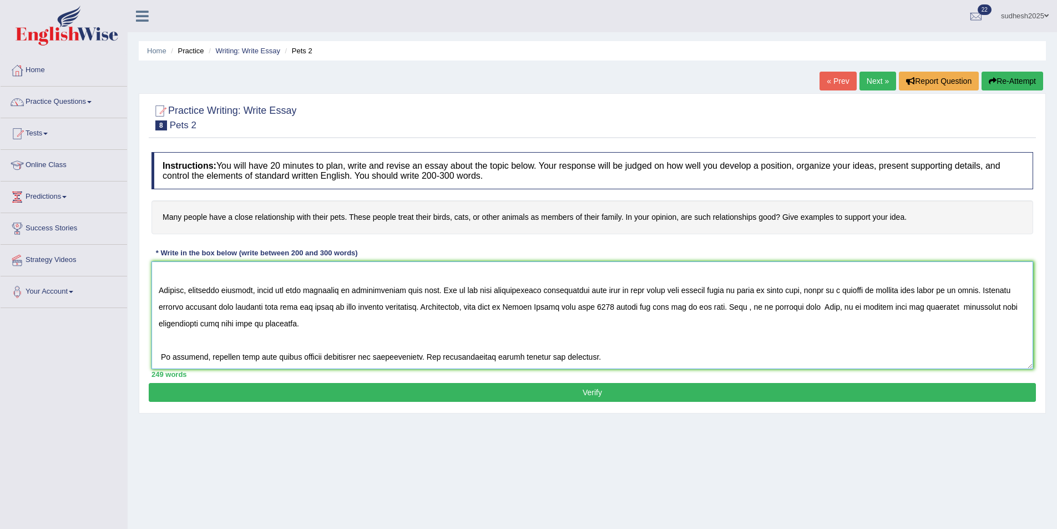
scroll to position [100, 0]
click at [635, 355] on textarea at bounding box center [592, 315] width 882 height 108
click at [635, 359] on textarea at bounding box center [592, 315] width 882 height 108
type textarea "The growing influence of relationship with their pets has a sparked debates. In…"
click at [635, 388] on button "Verify" at bounding box center [592, 392] width 887 height 19
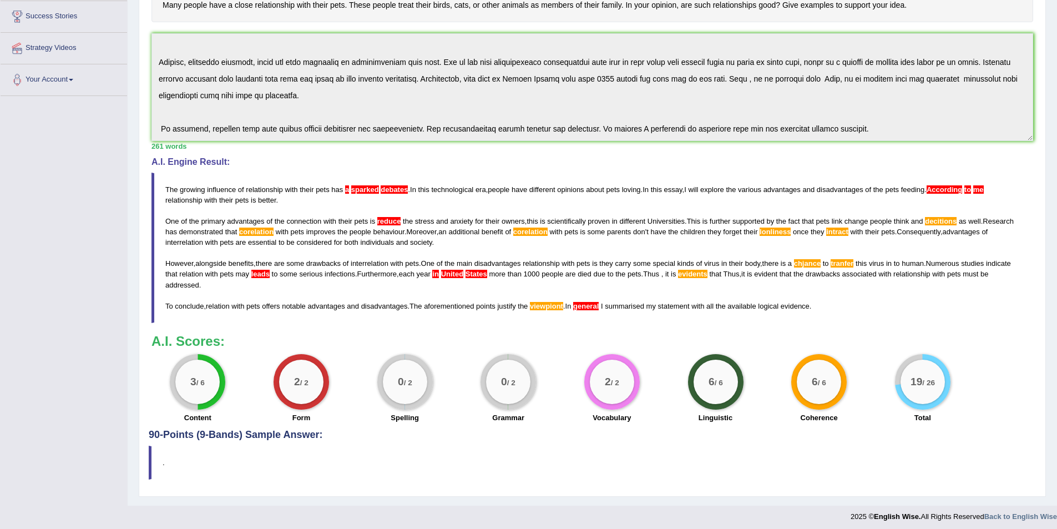
scroll to position [216, 0]
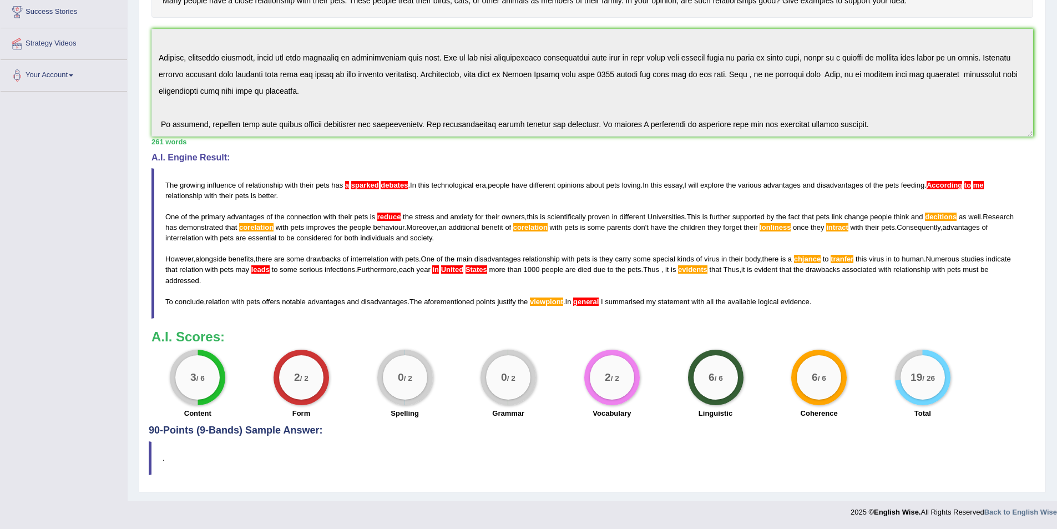
drag, startPoint x: 165, startPoint y: 182, endPoint x: 307, endPoint y: 233, distance: 150.8
click at [272, 236] on blockquote "The growing influence of relationship with their pets has a sparked debates . I…" at bounding box center [592, 243] width 882 height 150
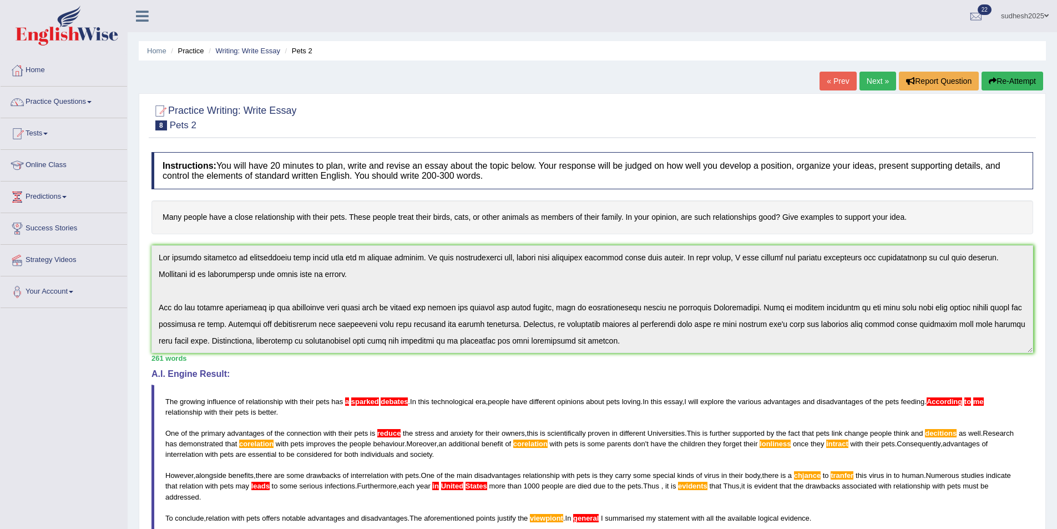
scroll to position [100, 0]
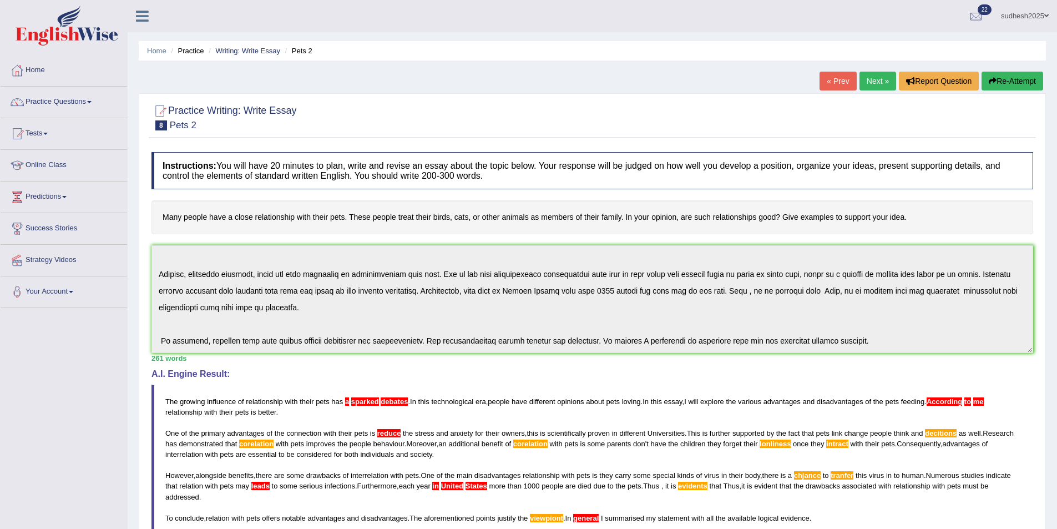
click at [886, 352] on div "Instructions: You will have 20 minutes to plan, write and revise an essay about…" at bounding box center [592, 393] width 887 height 494
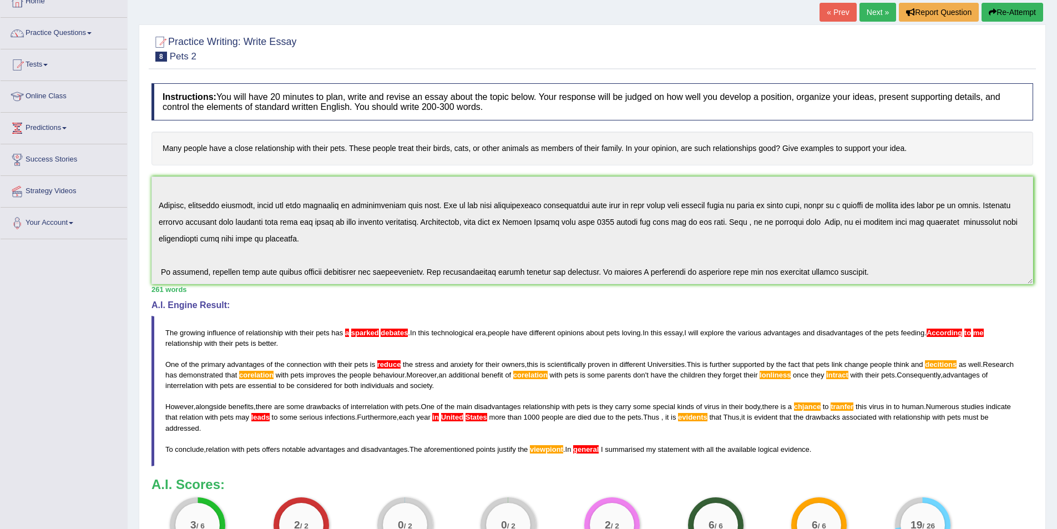
scroll to position [0, 0]
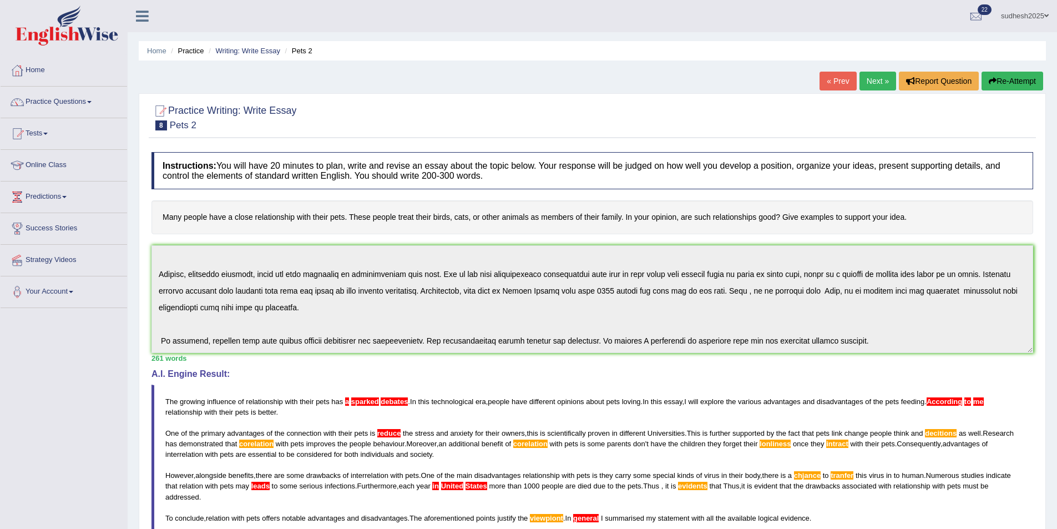
click at [1013, 78] on button "Re-Attempt" at bounding box center [1013, 81] width 62 height 19
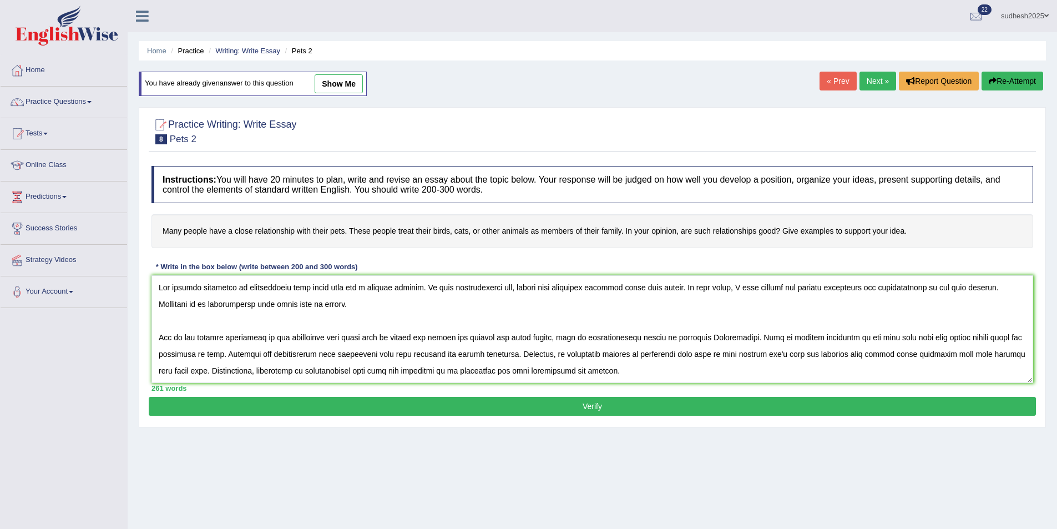
click at [215, 304] on textarea at bounding box center [592, 329] width 882 height 108
click at [360, 288] on textarea at bounding box center [592, 329] width 882 height 108
type textarea "The growing influence of relationship with their pets has sparked debates. In t…"
click at [534, 407] on button "Verify" at bounding box center [592, 406] width 887 height 19
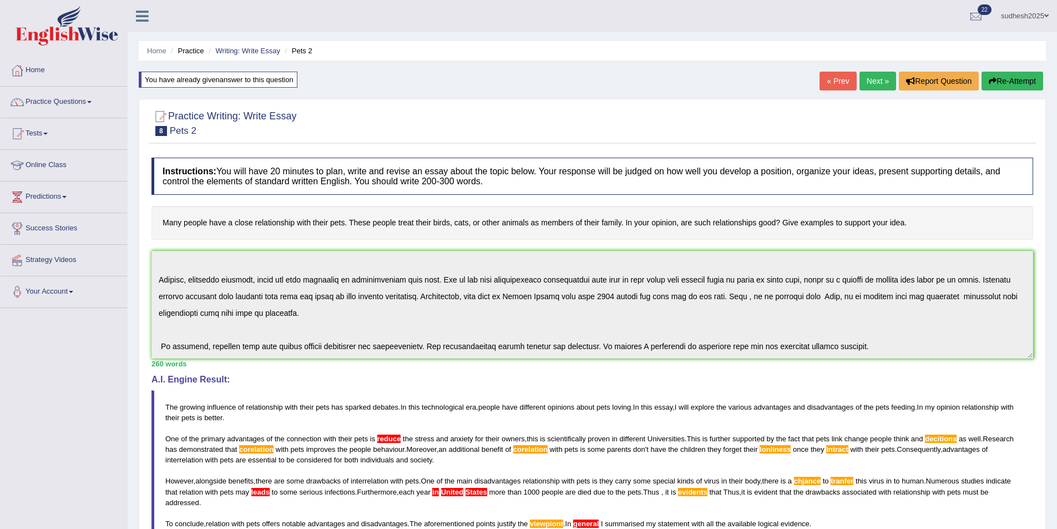
click at [1010, 78] on button "Re-Attempt" at bounding box center [1013, 81] width 62 height 19
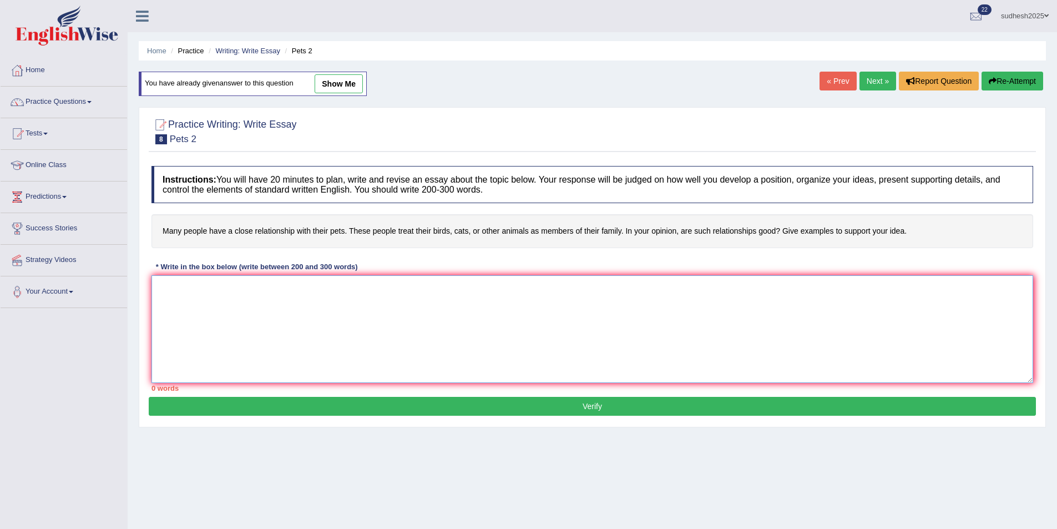
paste textarea "The growing influence of relationship with their pets has sparked debates. In t…"
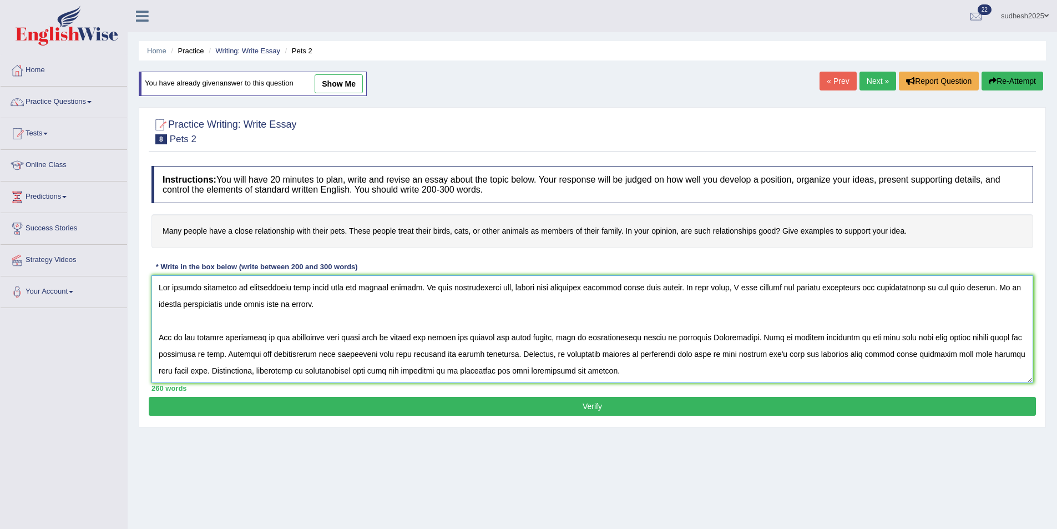
click at [312, 355] on textarea at bounding box center [592, 329] width 882 height 108
click at [610, 355] on textarea at bounding box center [592, 329] width 882 height 108
click at [411, 337] on textarea at bounding box center [592, 329] width 882 height 108
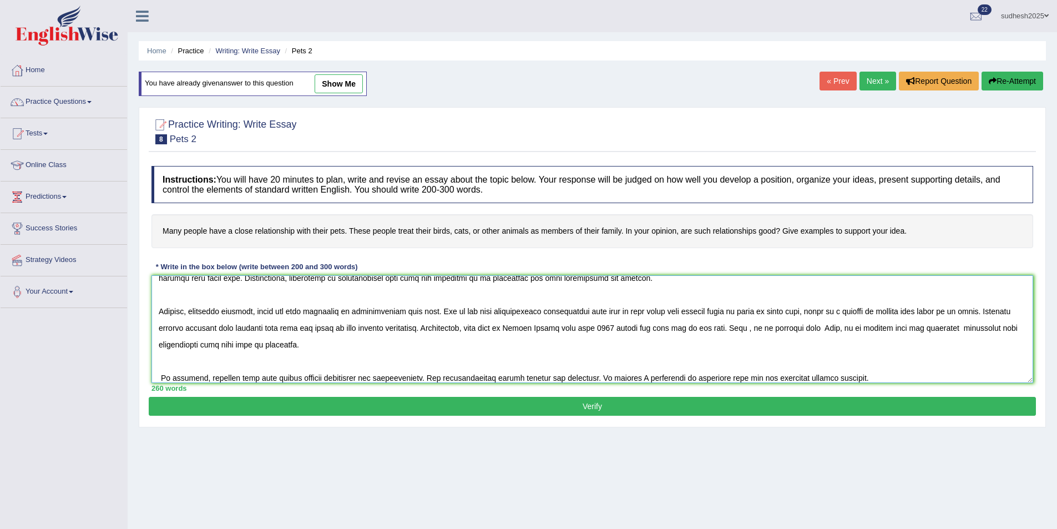
scroll to position [100, 0]
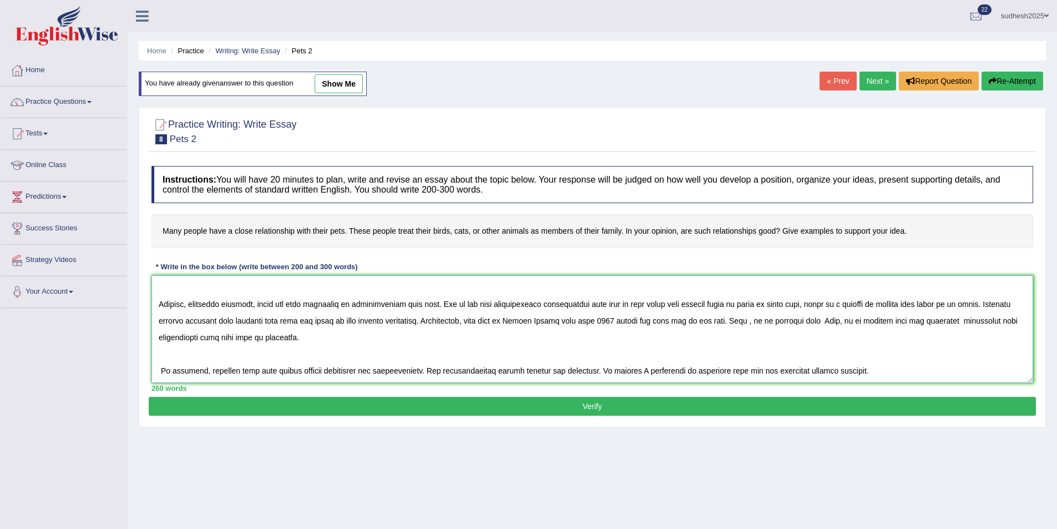
click at [363, 320] on textarea at bounding box center [592, 329] width 882 height 108
click at [365, 320] on textarea at bounding box center [592, 329] width 882 height 108
click at [547, 322] on textarea at bounding box center [592, 329] width 882 height 108
click at [629, 372] on textarea at bounding box center [592, 329] width 882 height 108
click at [630, 372] on textarea at bounding box center [592, 329] width 882 height 108
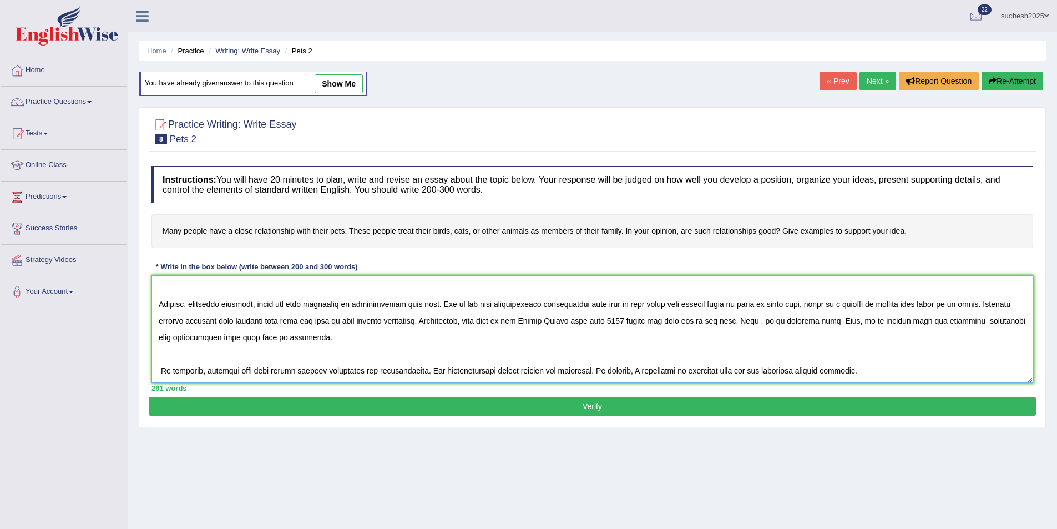
click at [853, 306] on textarea at bounding box center [592, 329] width 882 height 108
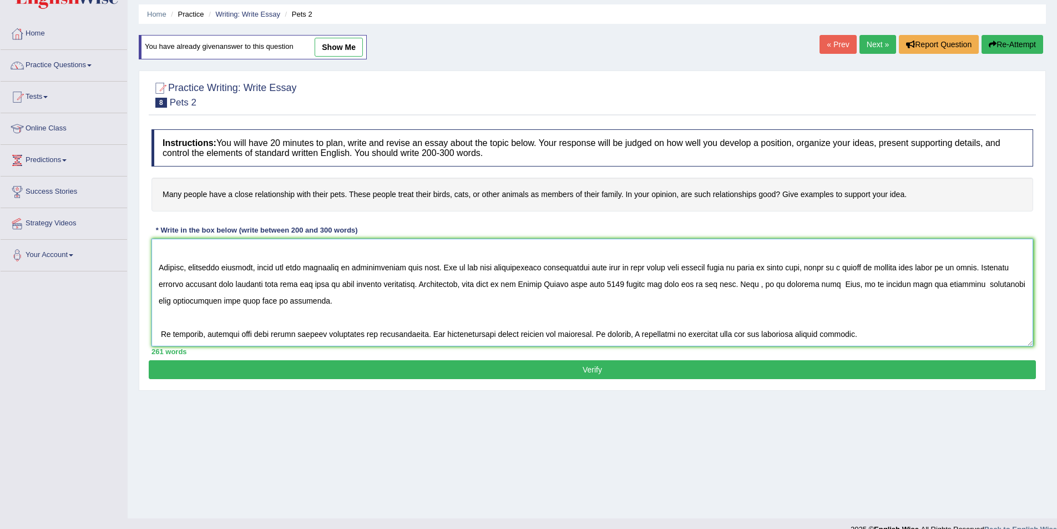
scroll to position [54, 0]
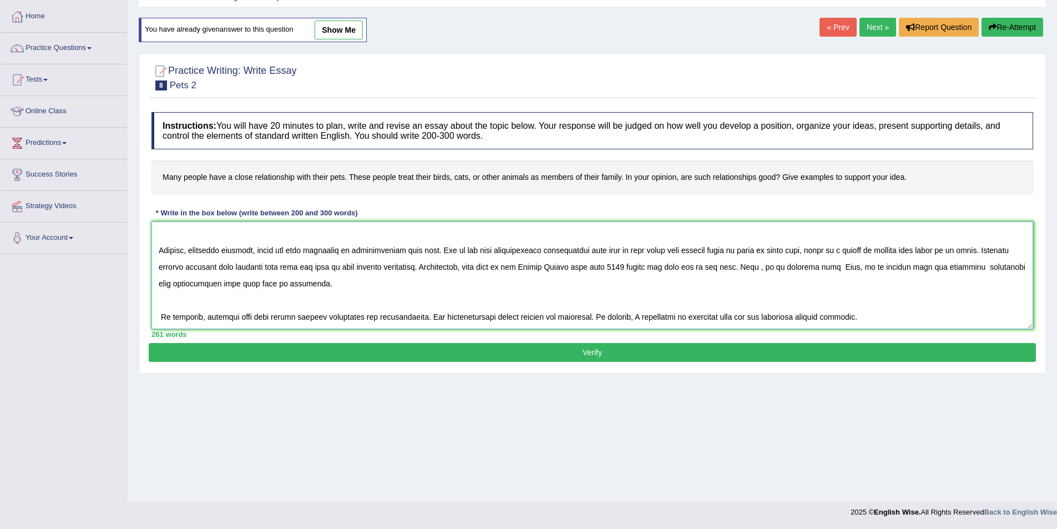
click at [954, 266] on textarea at bounding box center [592, 275] width 882 height 108
click at [890, 250] on textarea at bounding box center [592, 275] width 882 height 108
click at [891, 250] on textarea at bounding box center [592, 275] width 882 height 108
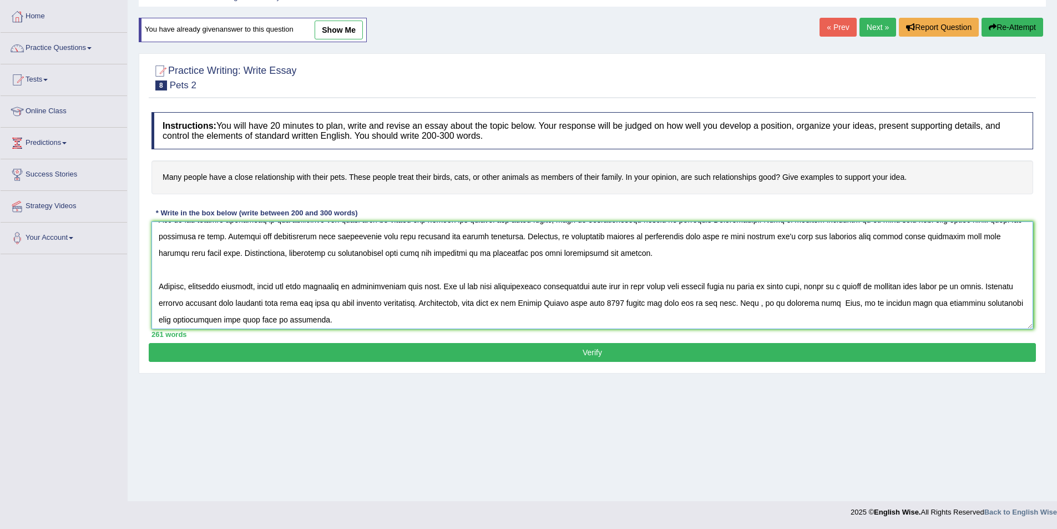
scroll to position [0, 0]
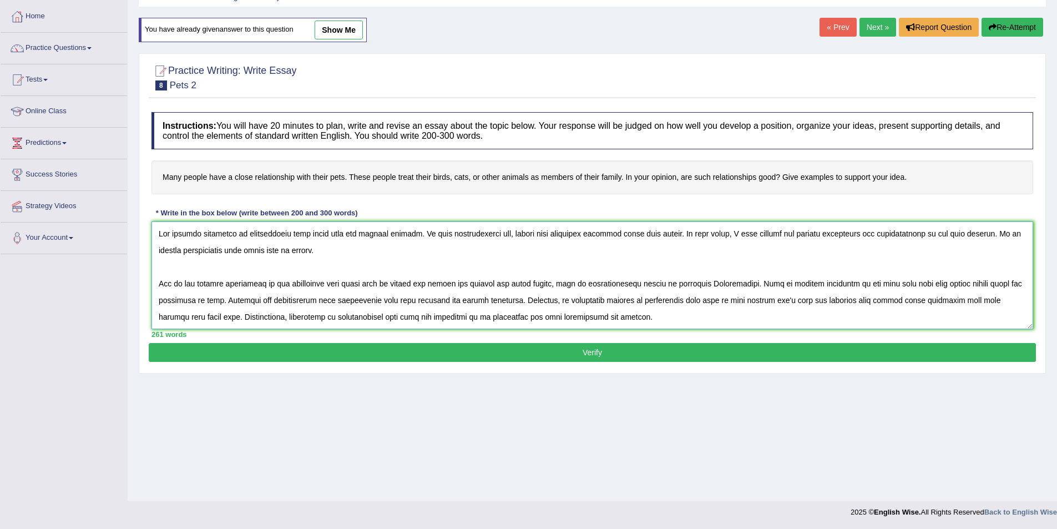
click at [875, 301] on textarea at bounding box center [592, 275] width 882 height 108
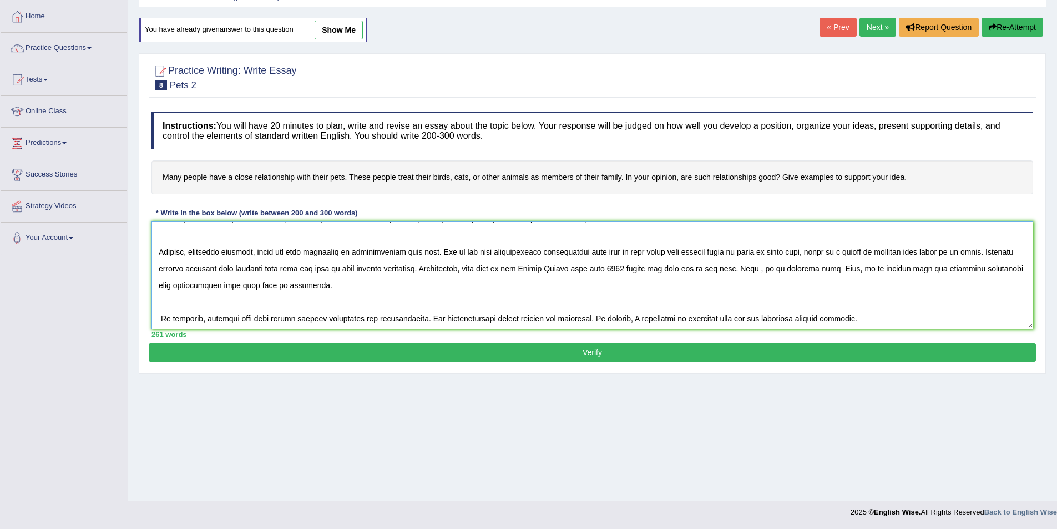
scroll to position [100, 0]
type textarea "The growing influence of relationship with their pets has sparked debates. In t…"
click at [607, 356] on button "Verify" at bounding box center [592, 352] width 887 height 19
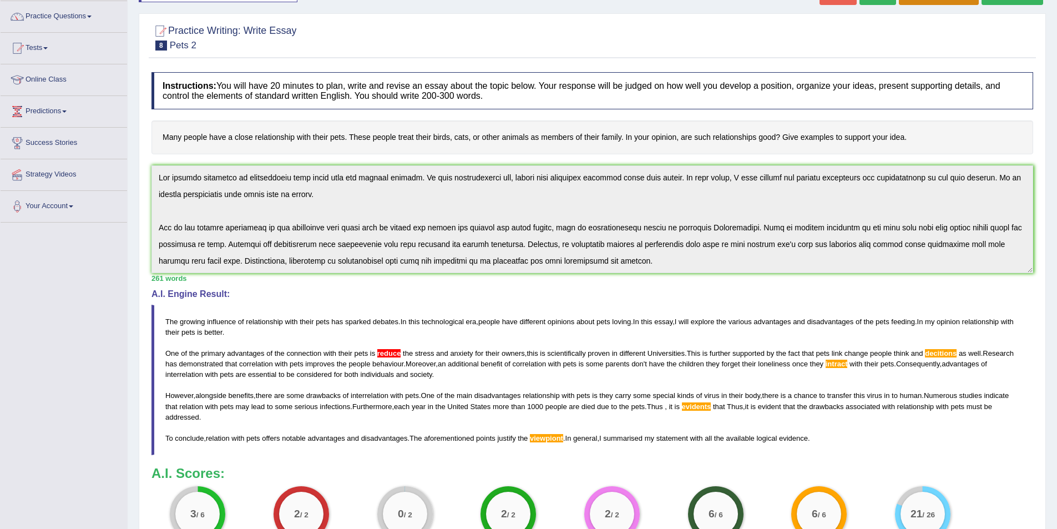
scroll to position [0, 0]
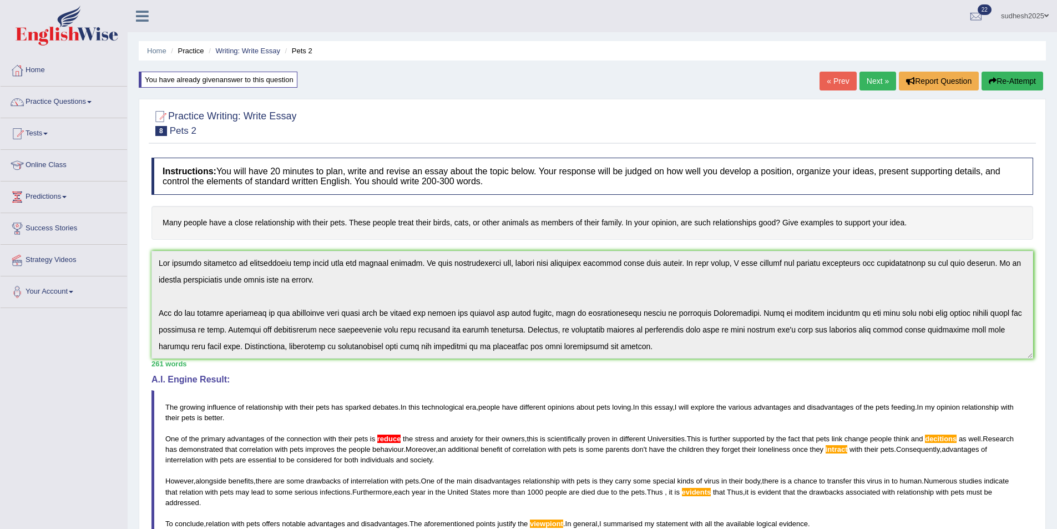
click at [1016, 80] on button "Re-Attempt" at bounding box center [1013, 81] width 62 height 19
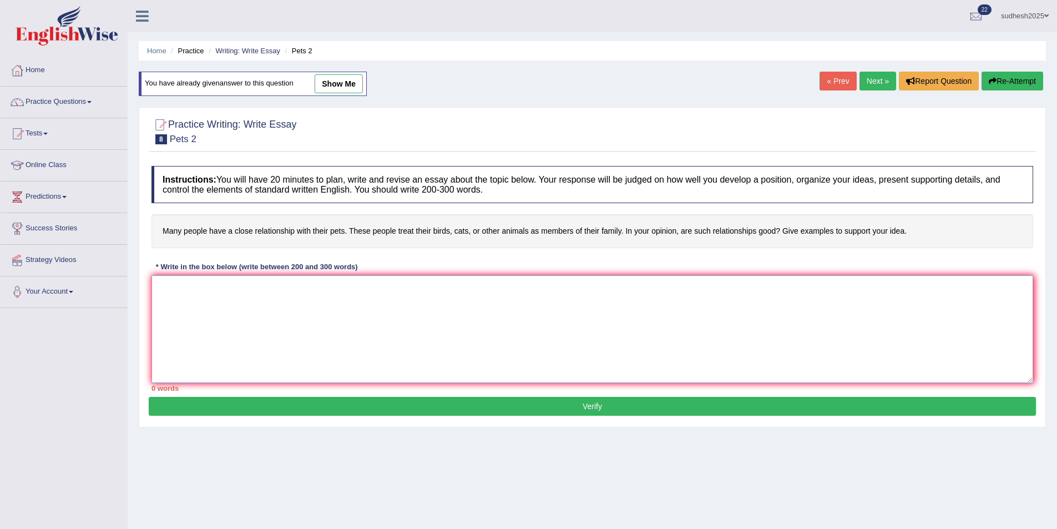
paste textarea "The growing influence of relationship with their pets has sparked debates. In t…"
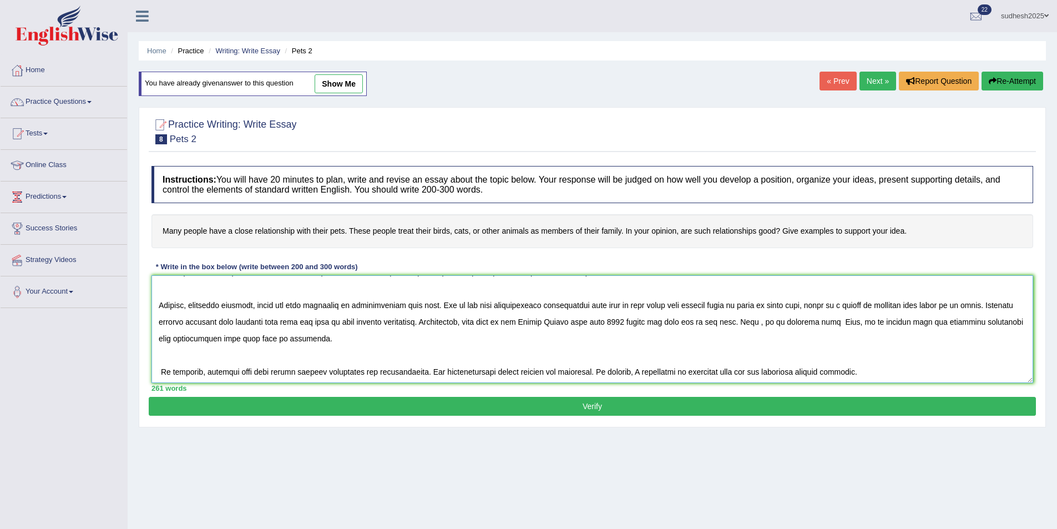
scroll to position [100, 0]
click at [584, 370] on textarea at bounding box center [592, 329] width 882 height 108
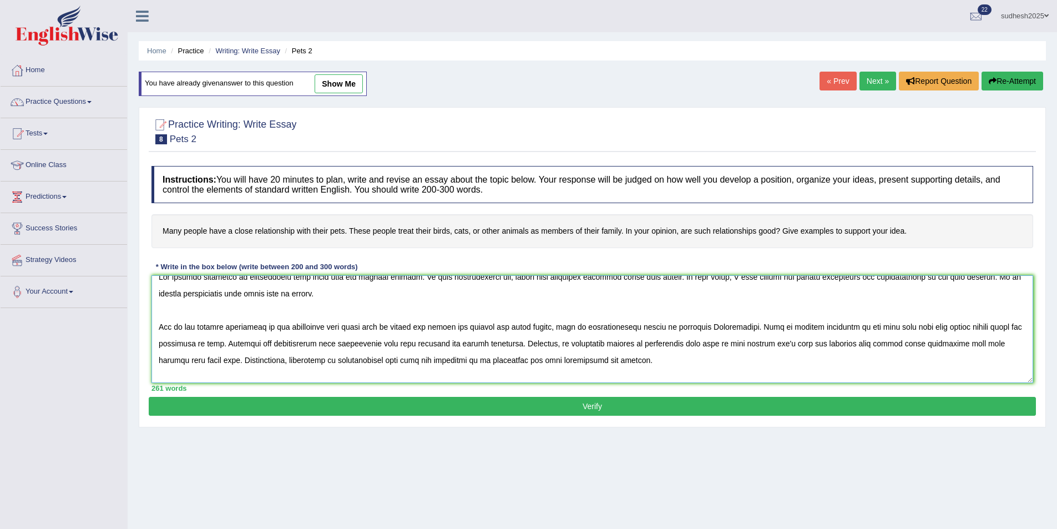
scroll to position [0, 0]
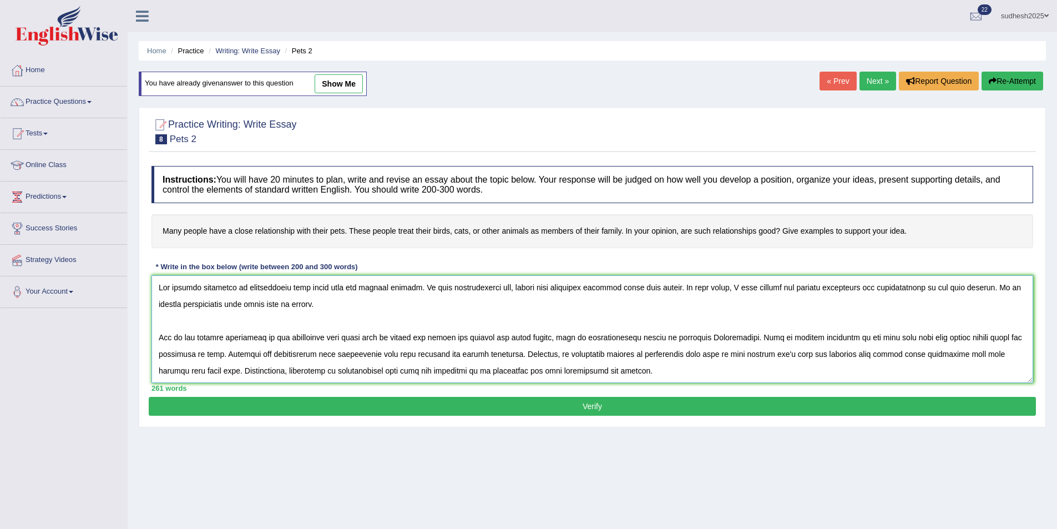
click at [412, 336] on textarea at bounding box center [592, 329] width 882 height 108
click at [411, 337] on textarea at bounding box center [592, 329] width 882 height 108
type textarea "The growing influence of relationship with their pets has sparked debates. In t…"
click at [602, 409] on button "Verify" at bounding box center [592, 406] width 887 height 19
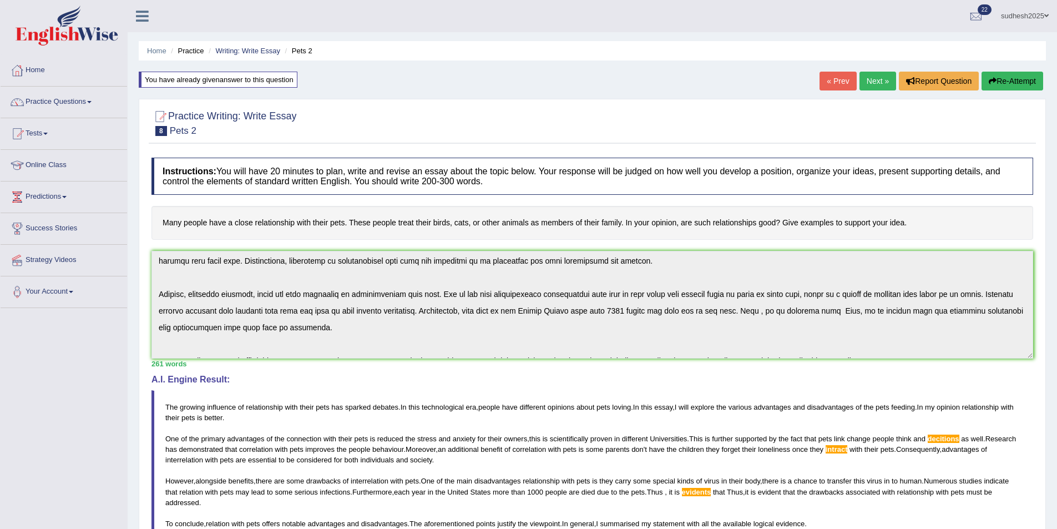
scroll to position [100, 0]
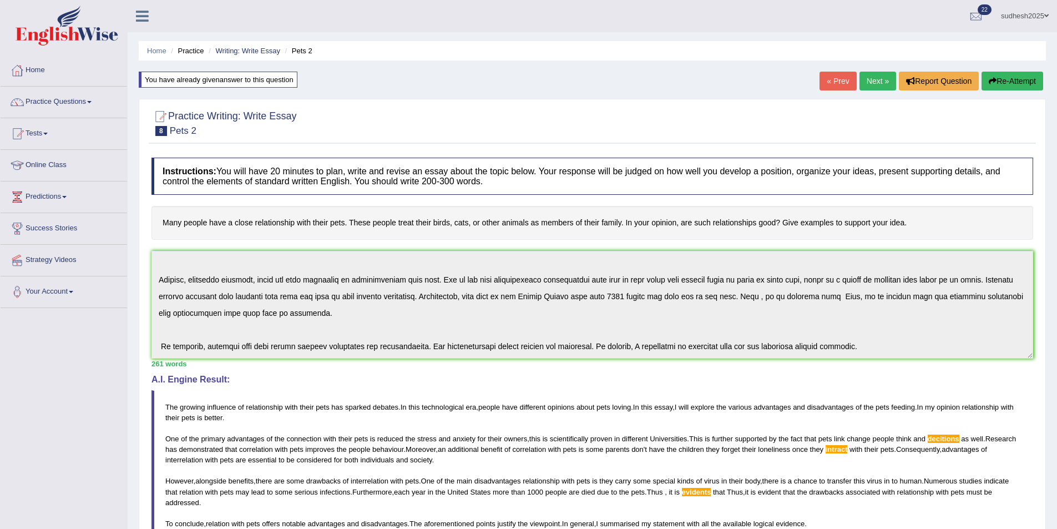
click at [1013, 79] on button "Re-Attempt" at bounding box center [1013, 81] width 62 height 19
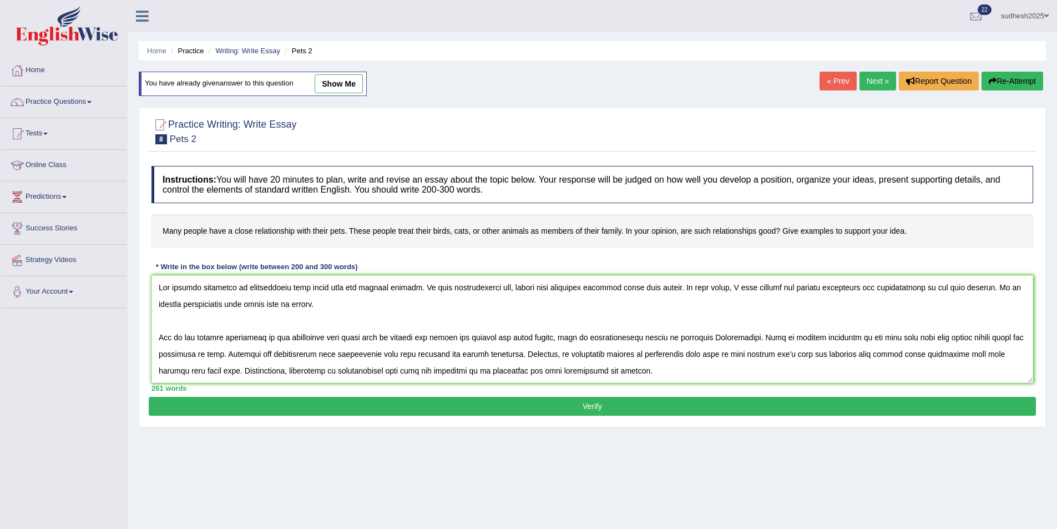
click at [1002, 336] on textarea at bounding box center [592, 329] width 882 height 108
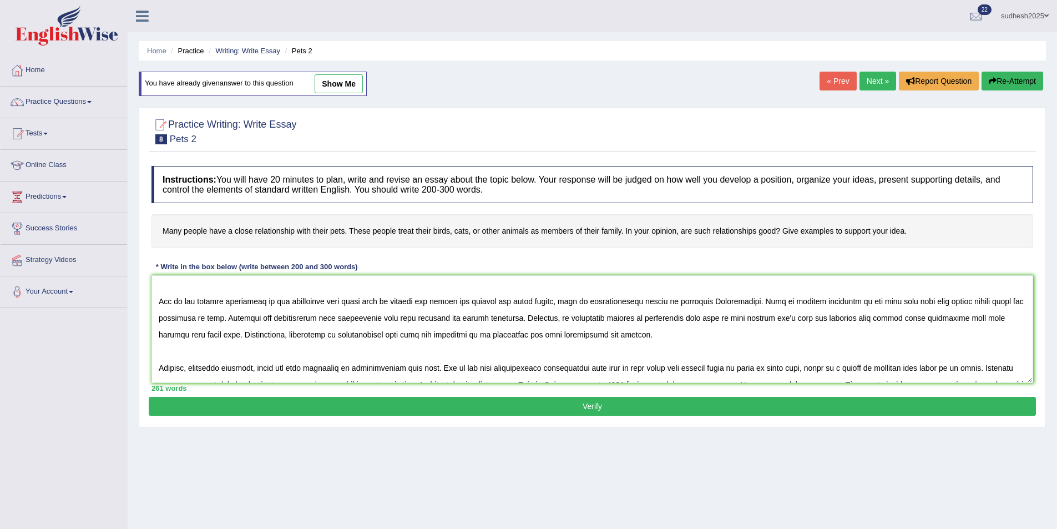
scroll to position [55, 0]
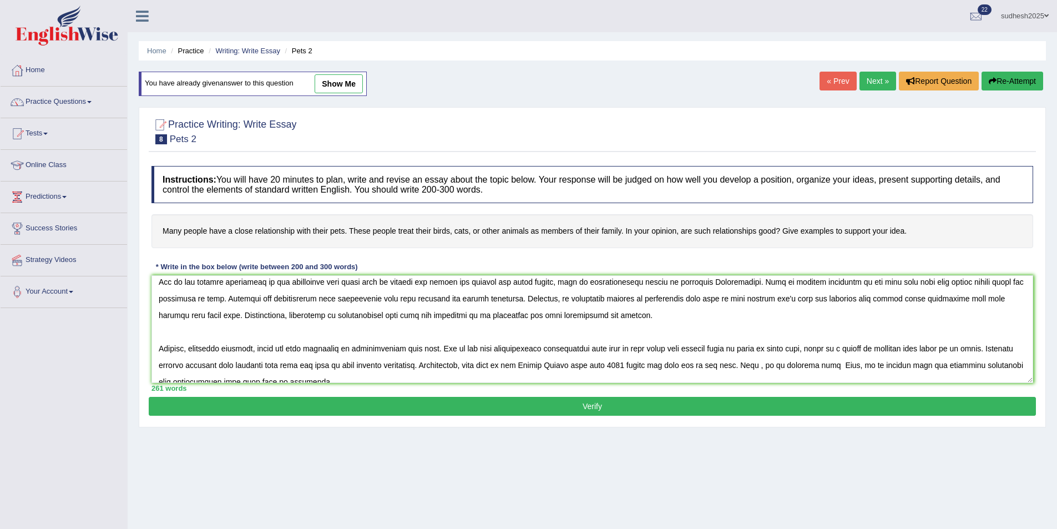
click at [979, 297] on textarea at bounding box center [592, 329] width 882 height 108
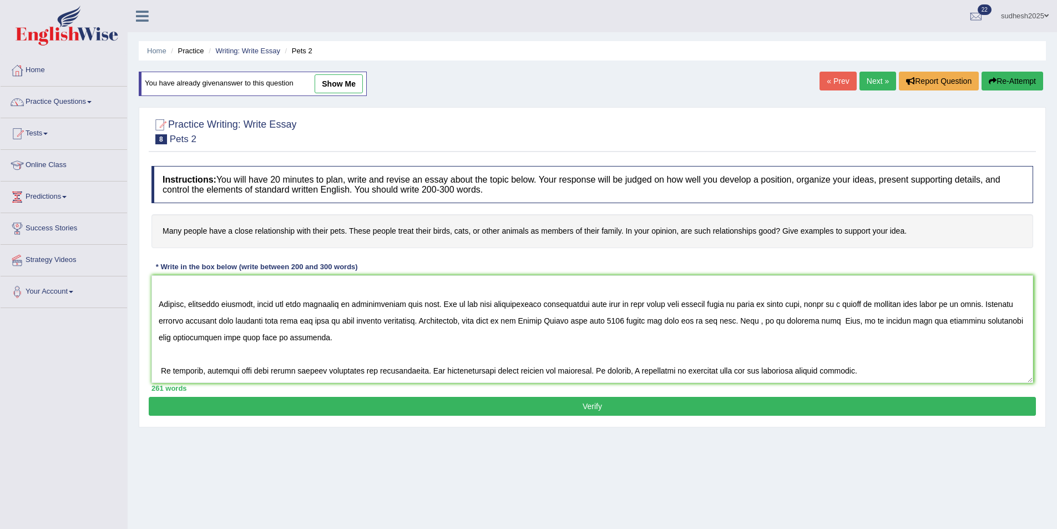
click at [841, 322] on textarea at bounding box center [592, 329] width 882 height 108
type textarea "The growing influence of relationship with their pets has sparked debates. In t…"
click at [615, 407] on button "Verify" at bounding box center [592, 406] width 887 height 19
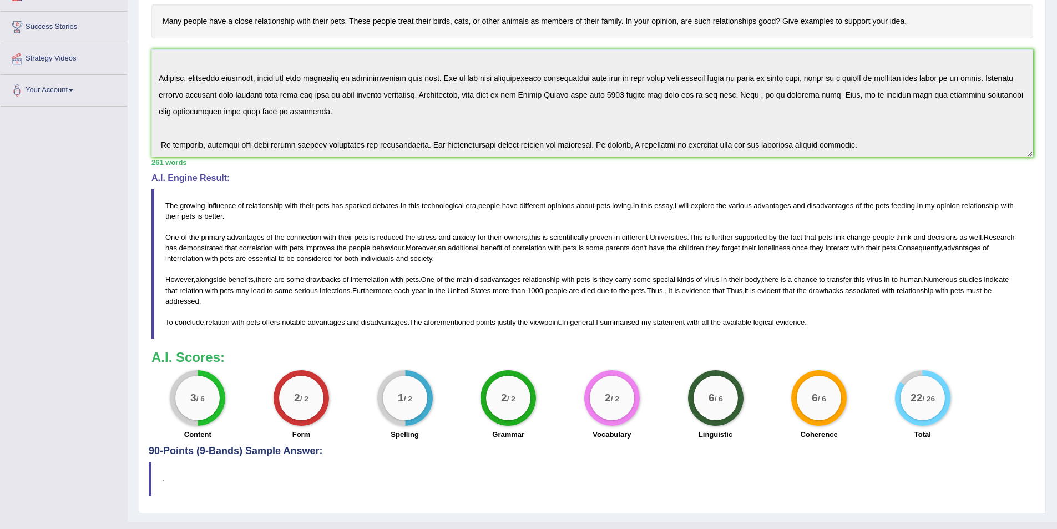
scroll to position [222, 0]
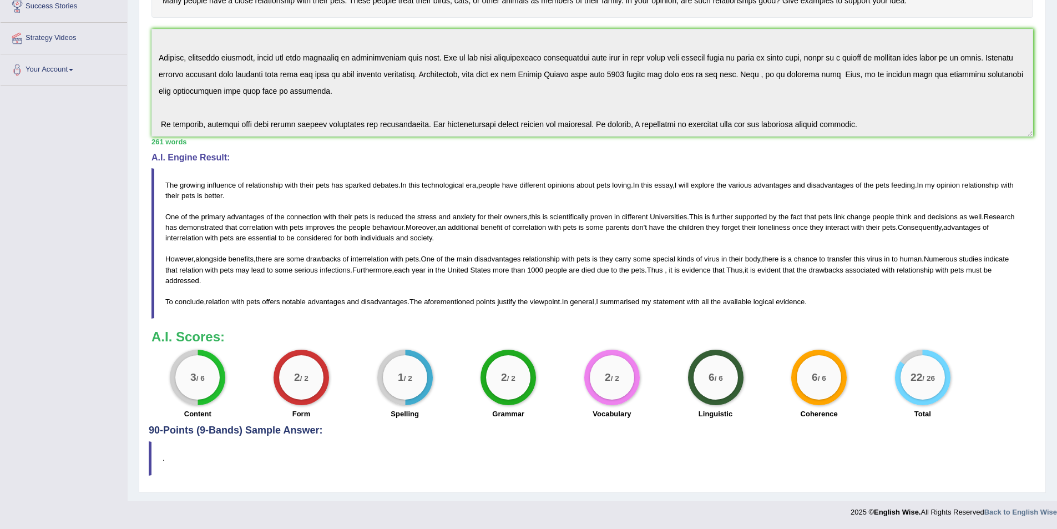
click at [665, 270] on span at bounding box center [664, 270] width 2 height 8
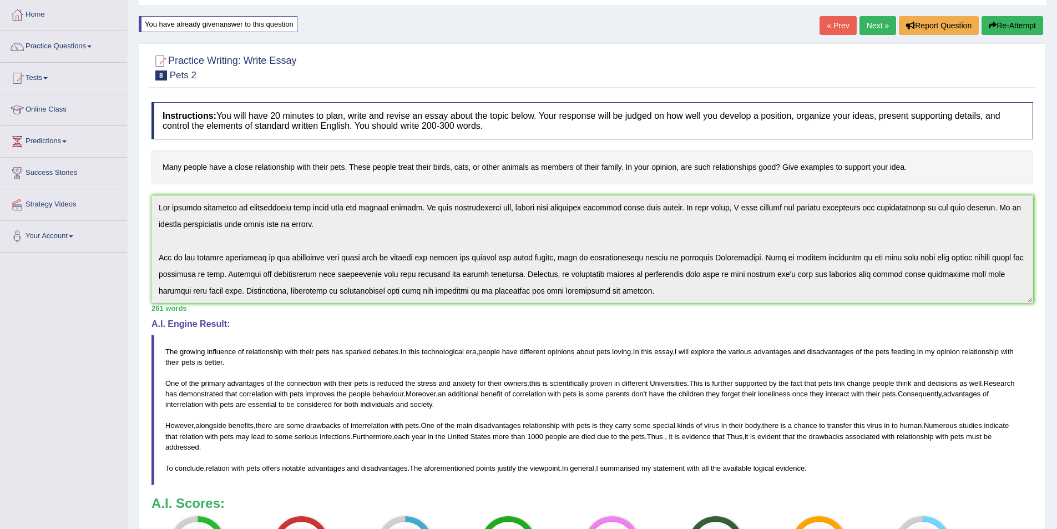
scroll to position [100, 0]
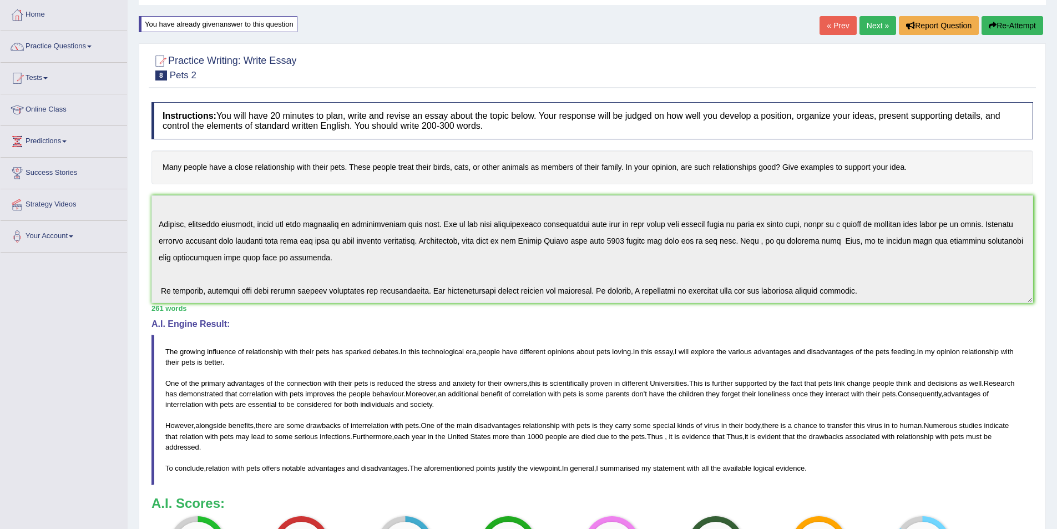
click at [994, 22] on icon "button" at bounding box center [993, 26] width 8 height 8
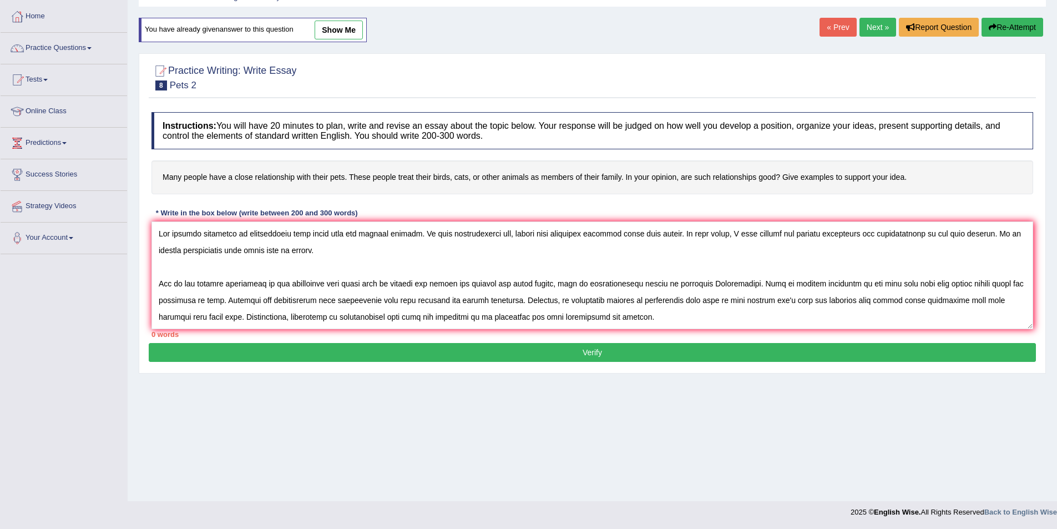
scroll to position [93, 0]
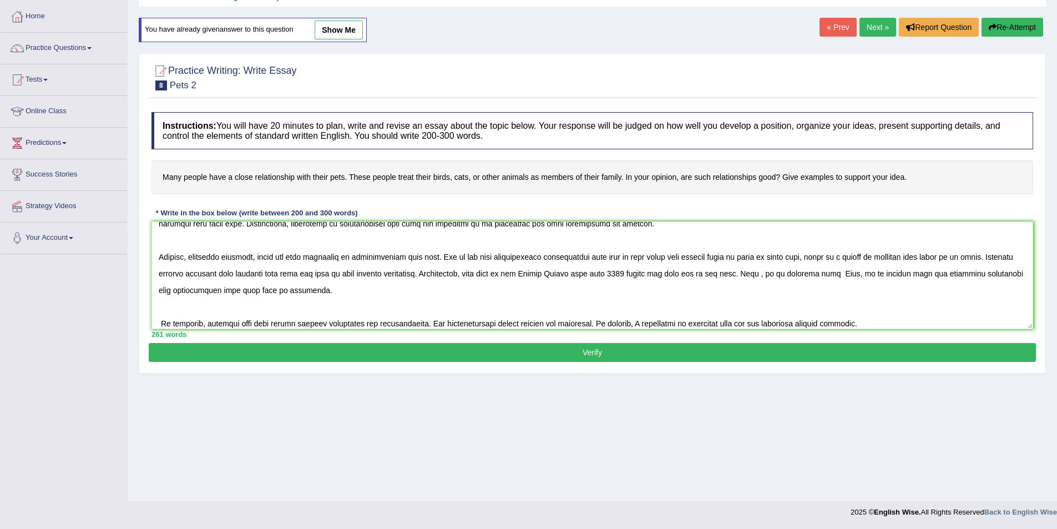
click at [794, 273] on textarea at bounding box center [592, 275] width 882 height 108
click at [864, 273] on textarea at bounding box center [592, 275] width 882 height 108
click at [774, 274] on textarea at bounding box center [592, 275] width 882 height 108
click at [904, 274] on textarea at bounding box center [592, 275] width 882 height 108
click at [922, 274] on textarea at bounding box center [592, 275] width 882 height 108
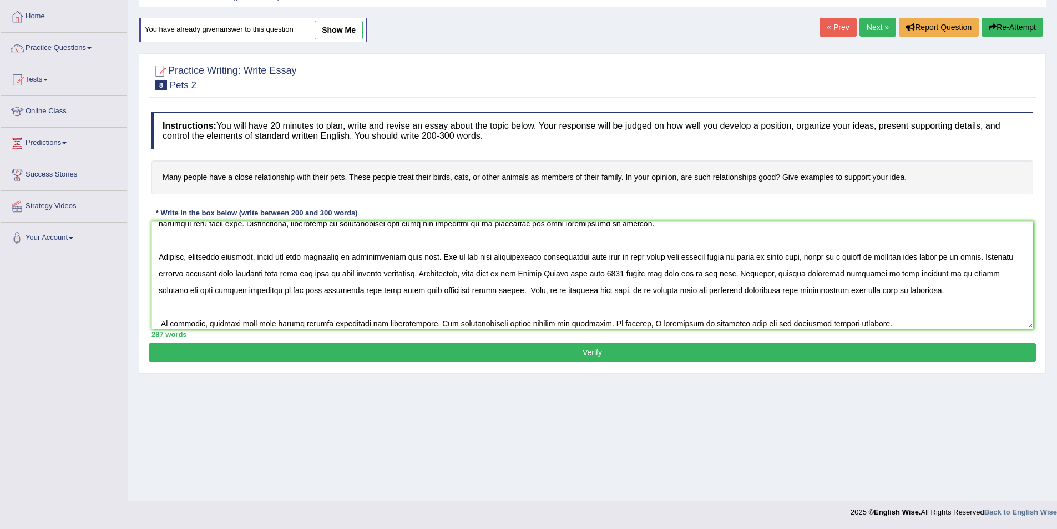
click at [523, 290] on textarea at bounding box center [592, 275] width 882 height 108
type textarea "The growing influence of relationship with their pets has sparked debates. In t…"
click at [583, 349] on button "Verify" at bounding box center [592, 352] width 887 height 19
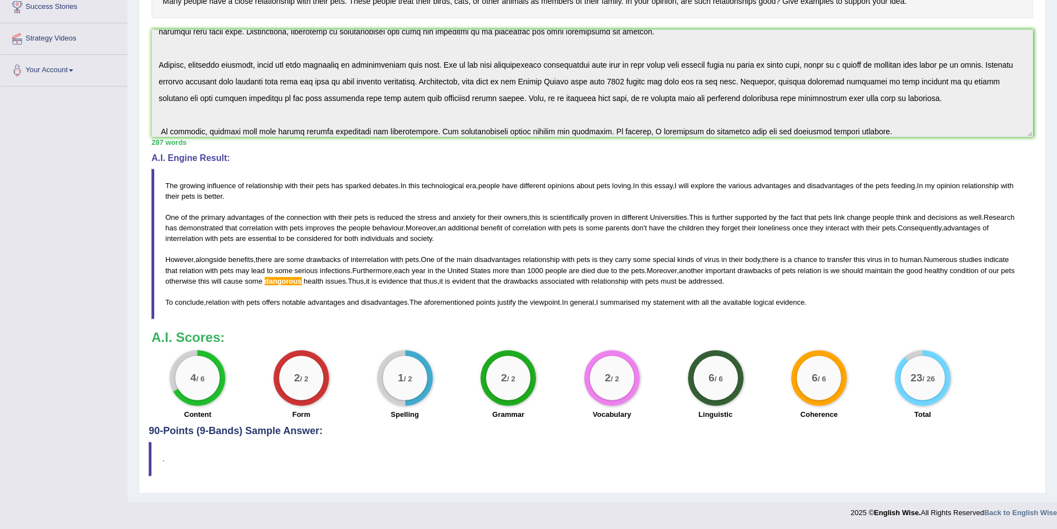
scroll to position [222, 0]
drag, startPoint x: 820, startPoint y: 303, endPoint x: 537, endPoint y: 308, distance: 283.0
click at [537, 308] on blockquote "The growing influence of relationship with their pets has sparked debates . In …" at bounding box center [592, 243] width 882 height 150
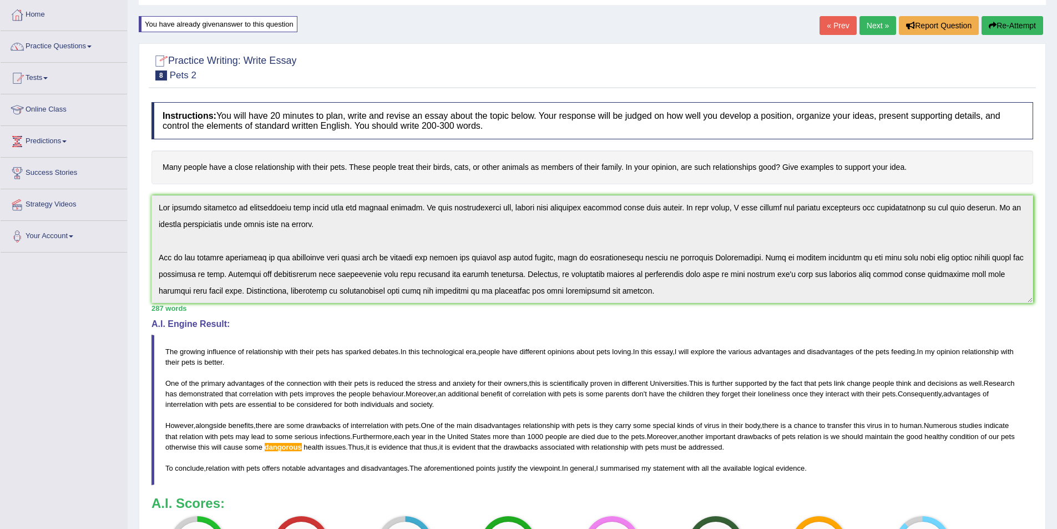
scroll to position [100, 0]
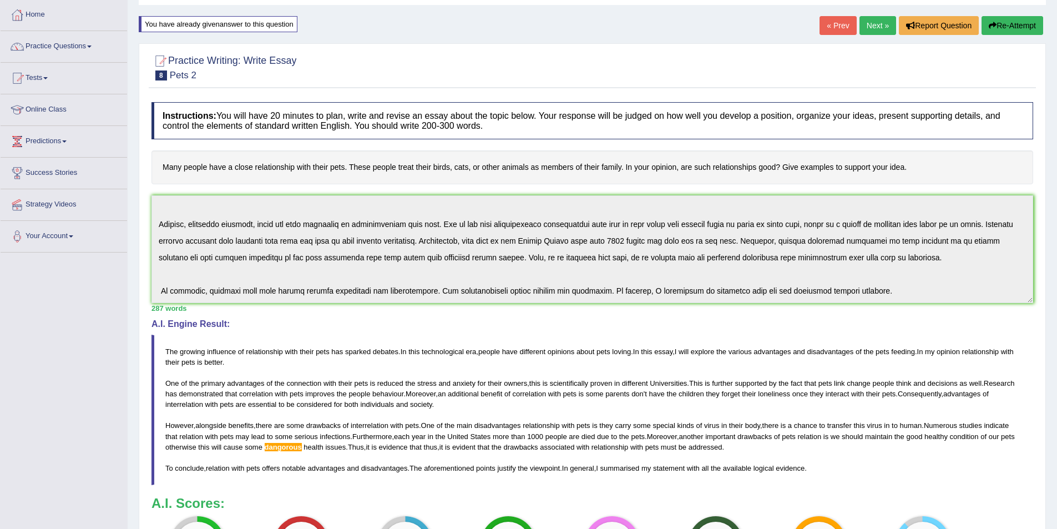
click at [878, 327] on div "Instructions: You will have 20 minutes to plan, write and revise an essay about…" at bounding box center [592, 344] width 887 height 494
click at [1013, 27] on button "Re-Attempt" at bounding box center [1013, 25] width 62 height 19
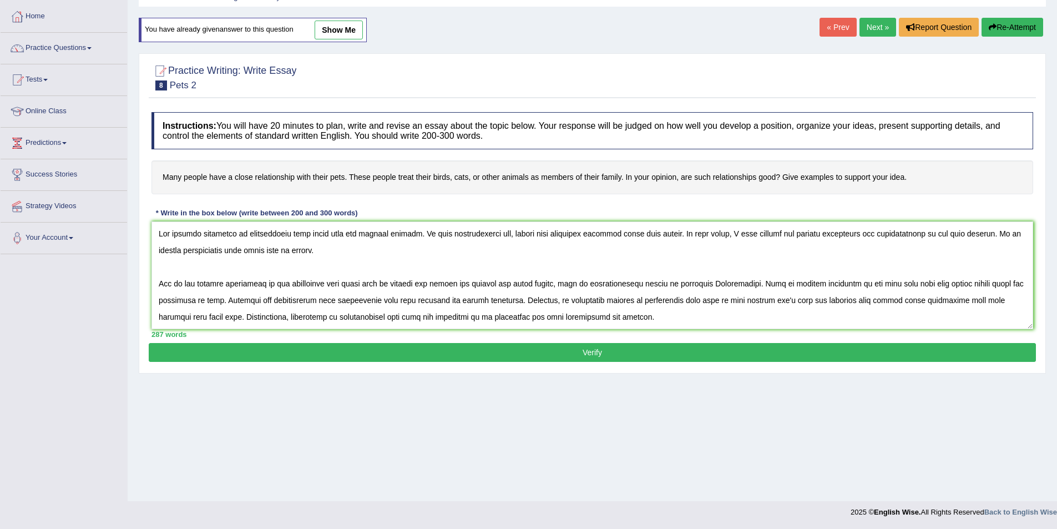
scroll to position [93, 0]
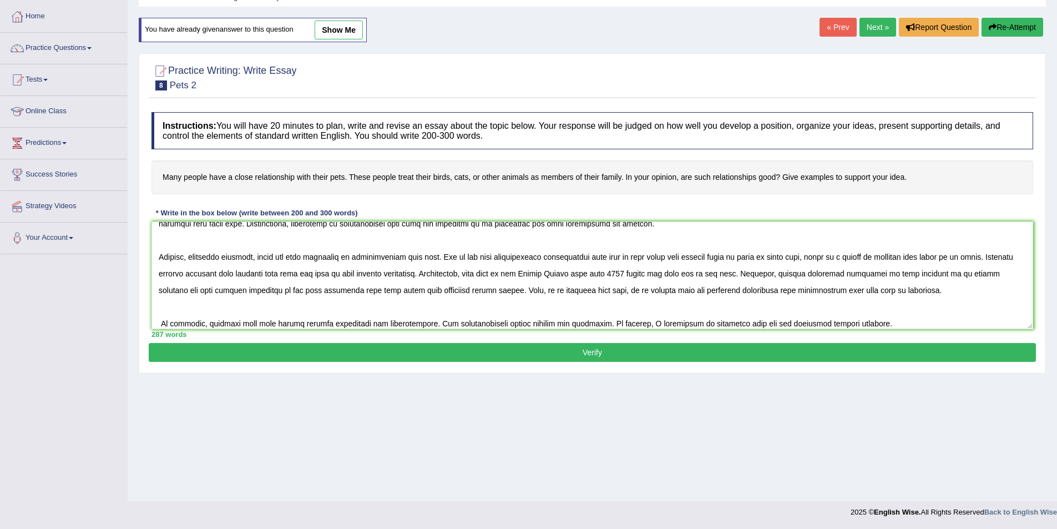
click at [453, 290] on textarea at bounding box center [592, 275] width 882 height 108
type textarea "The growing influence of relationship with their pets has sparked debates. In t…"
click at [613, 354] on button "Verify" at bounding box center [592, 352] width 887 height 19
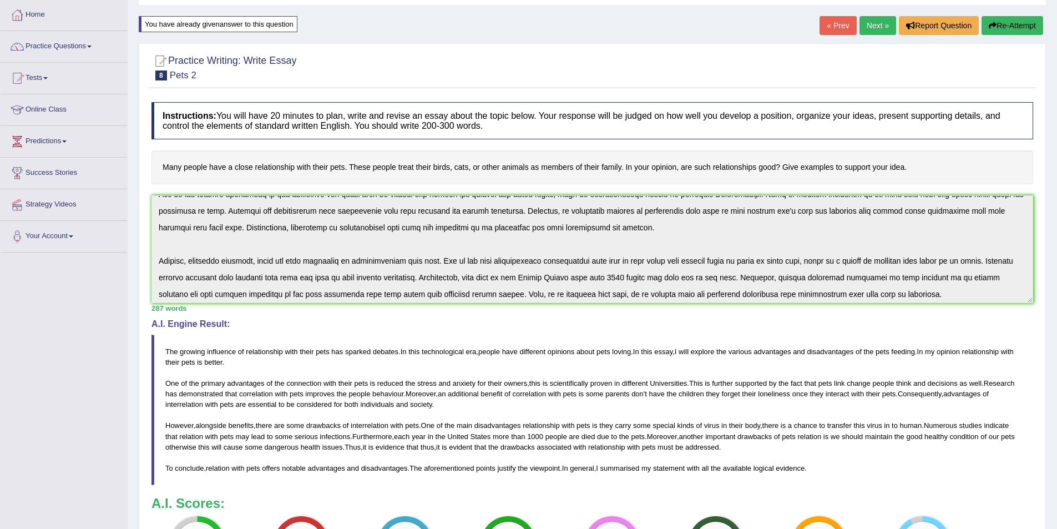
scroll to position [100, 0]
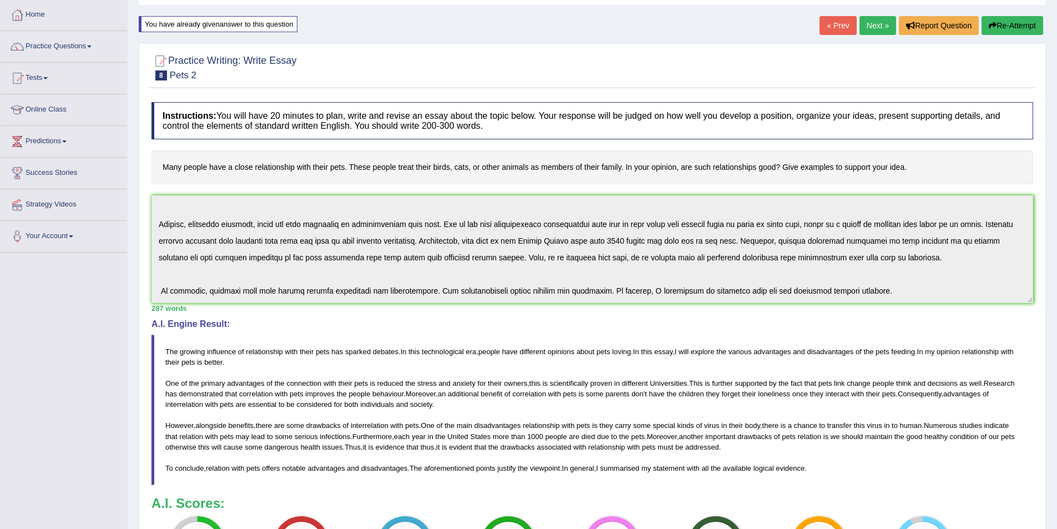
click at [1002, 23] on button "Re-Attempt" at bounding box center [1013, 25] width 62 height 19
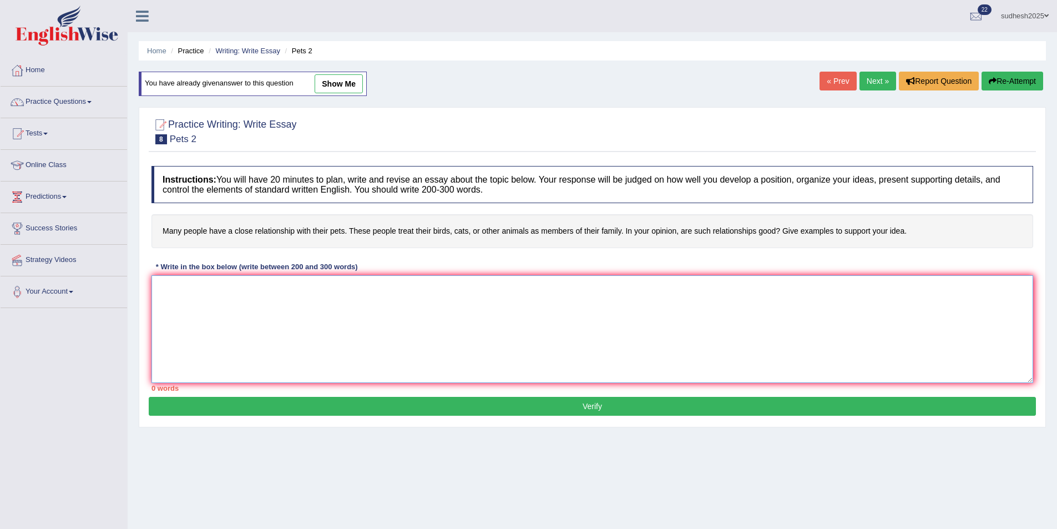
scroll to position [54, 0]
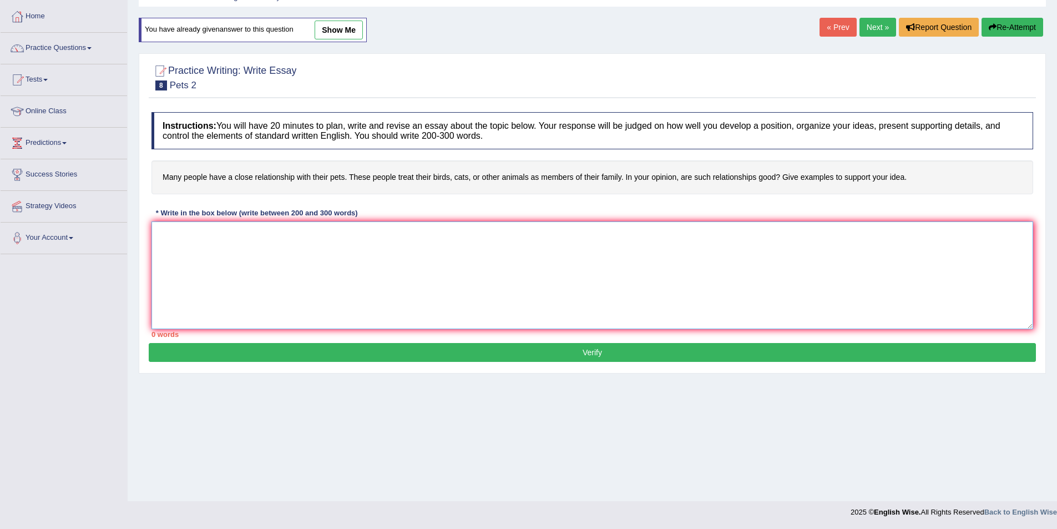
paste textarea "The growing influence of relationship with their pets has sparked debates. In t…"
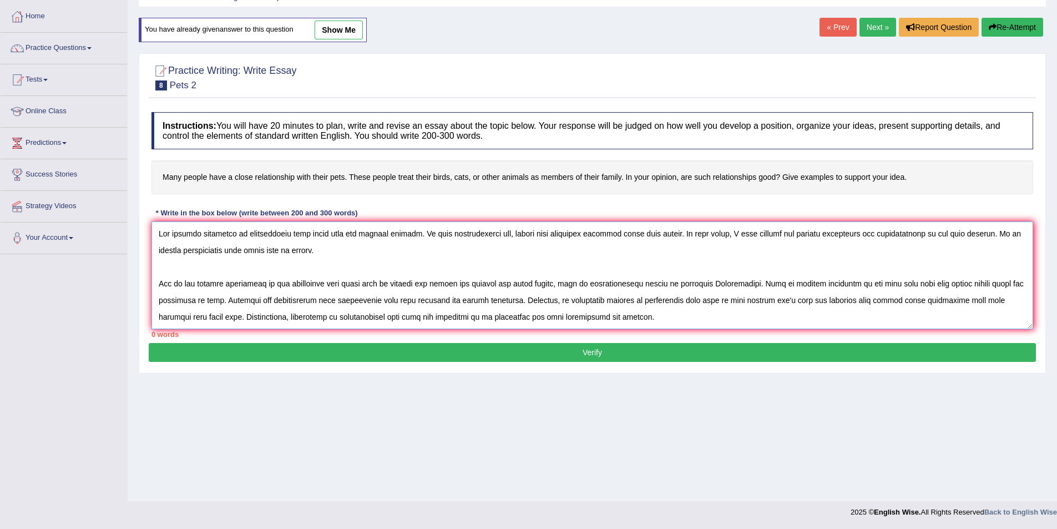
scroll to position [93, 0]
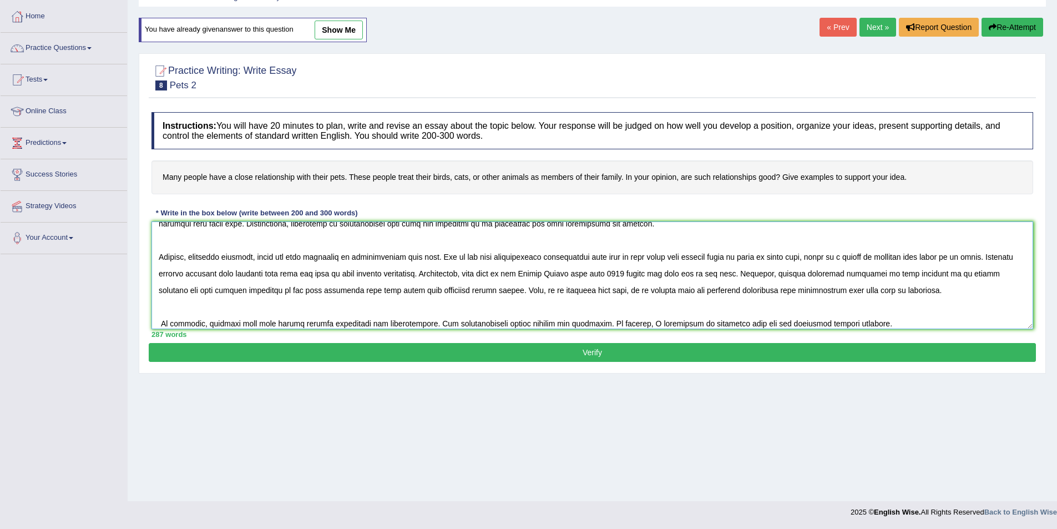
click at [775, 273] on textarea at bounding box center [592, 275] width 882 height 108
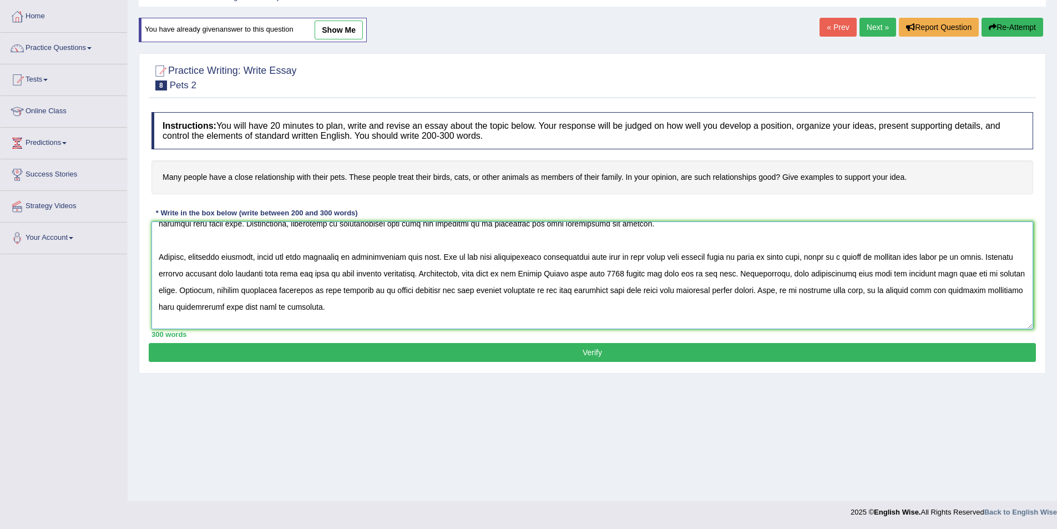
type textarea "The growing influence of relationship with their pets has sparked debates. In t…"
click at [598, 350] on button "Verify" at bounding box center [592, 352] width 887 height 19
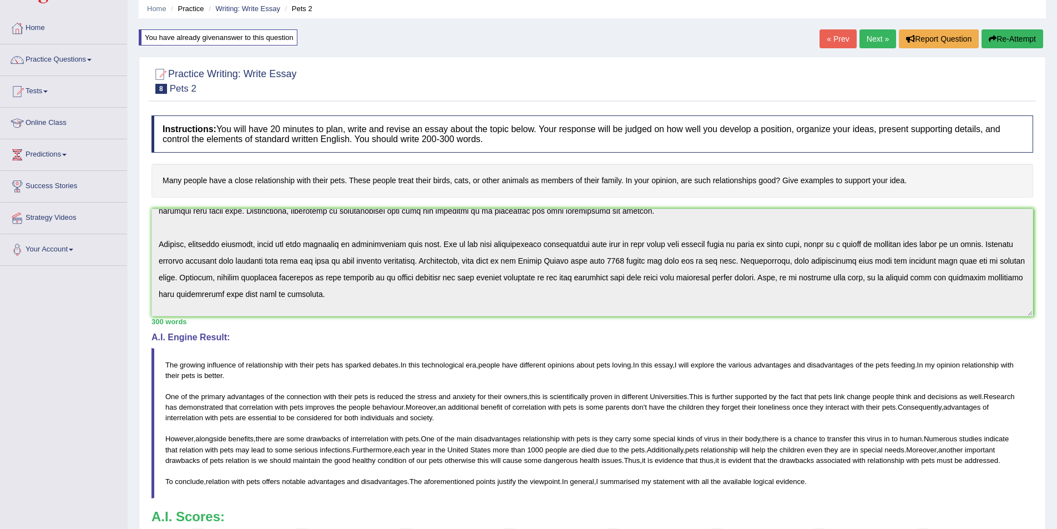
scroll to position [0, 0]
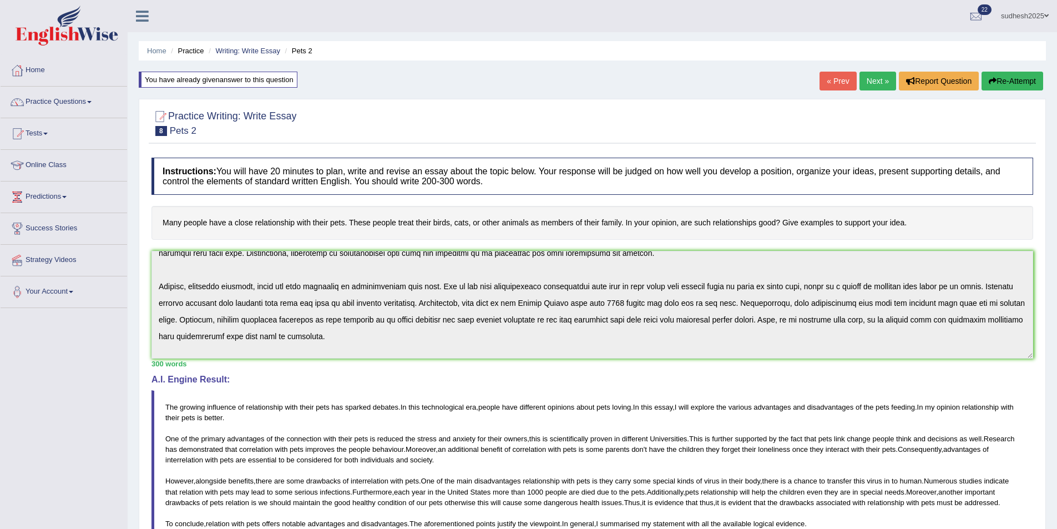
click at [1012, 75] on button "Re-Attempt" at bounding box center [1013, 81] width 62 height 19
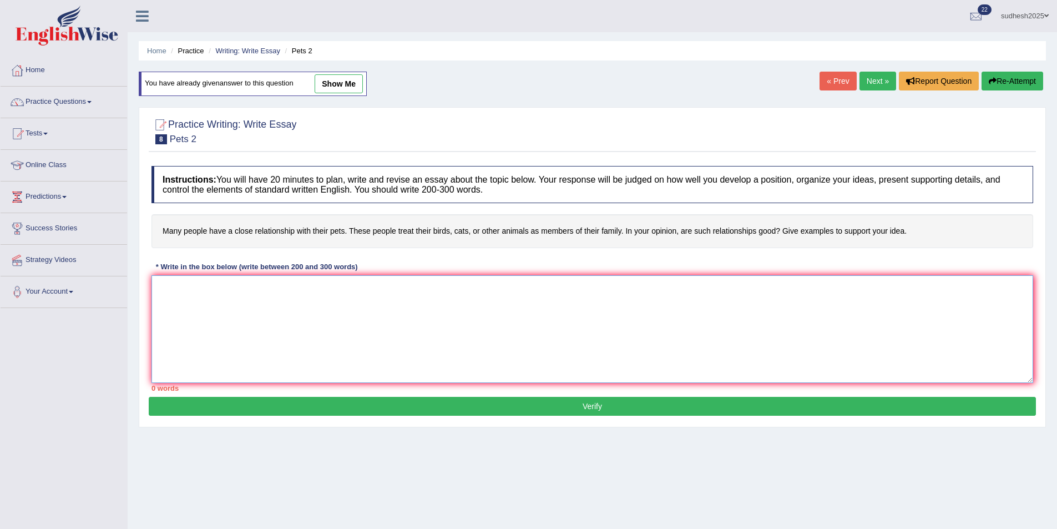
click at [159, 285] on textarea at bounding box center [592, 329] width 882 height 108
paste textarea "Another factor to consider is..."
type textarea "A"
click at [344, 82] on link "show me" at bounding box center [339, 83] width 48 height 19
type textarea "The growing influence of relationship with their pets has sparked debates. In t…"
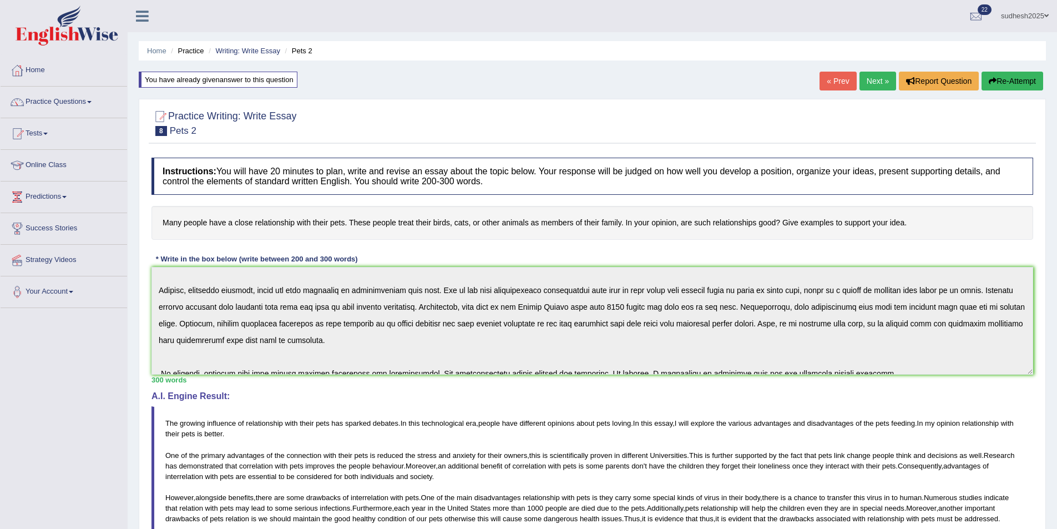
scroll to position [117, 0]
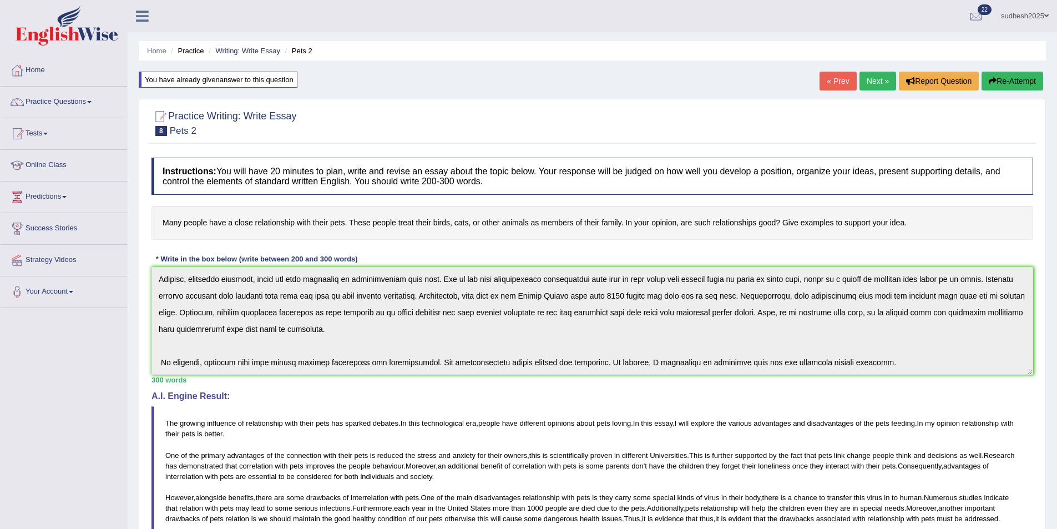
click at [1003, 78] on button "Re-Attempt" at bounding box center [1013, 81] width 62 height 19
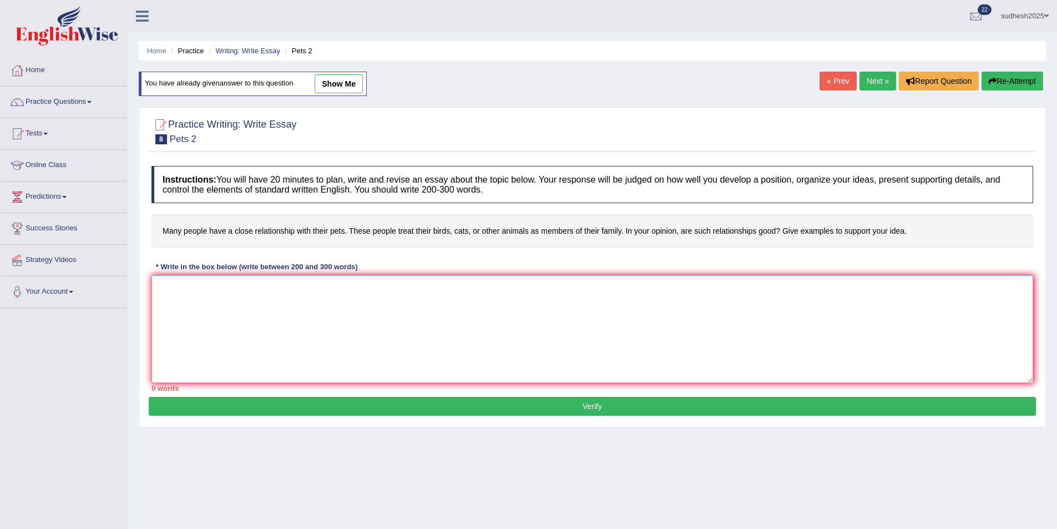
paste textarea "The growing influence of relationship with their pets has sparked debates. In t…"
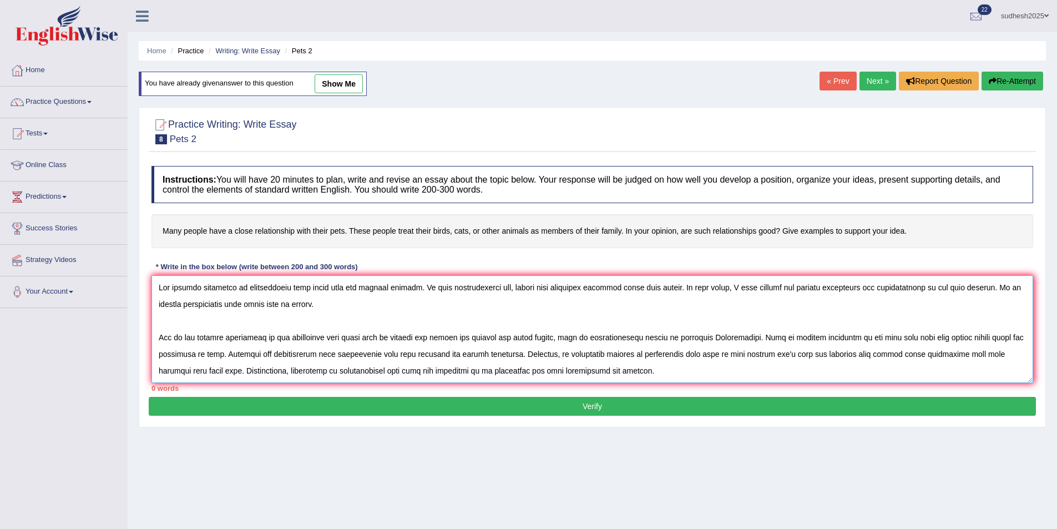
scroll to position [110, 0]
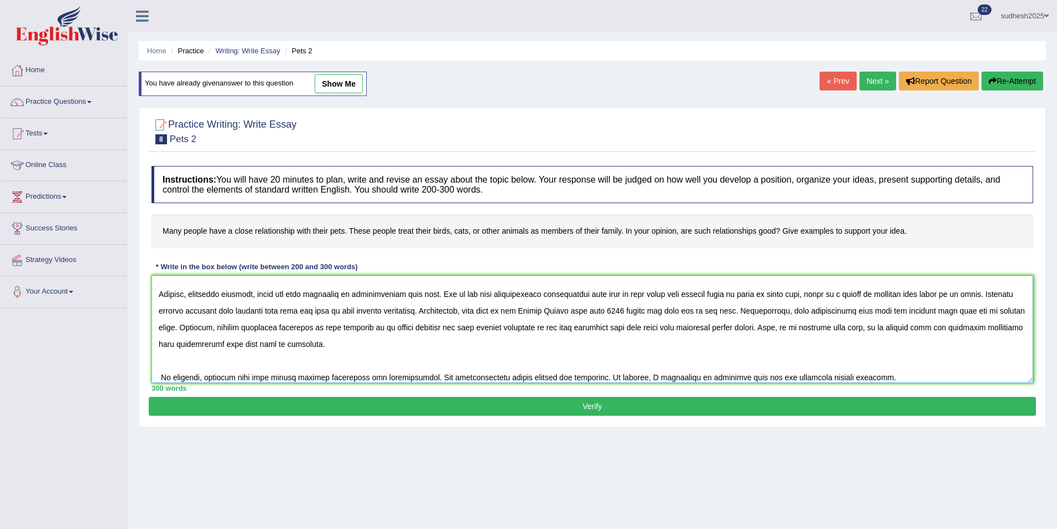
click at [816, 310] on textarea at bounding box center [592, 329] width 882 height 108
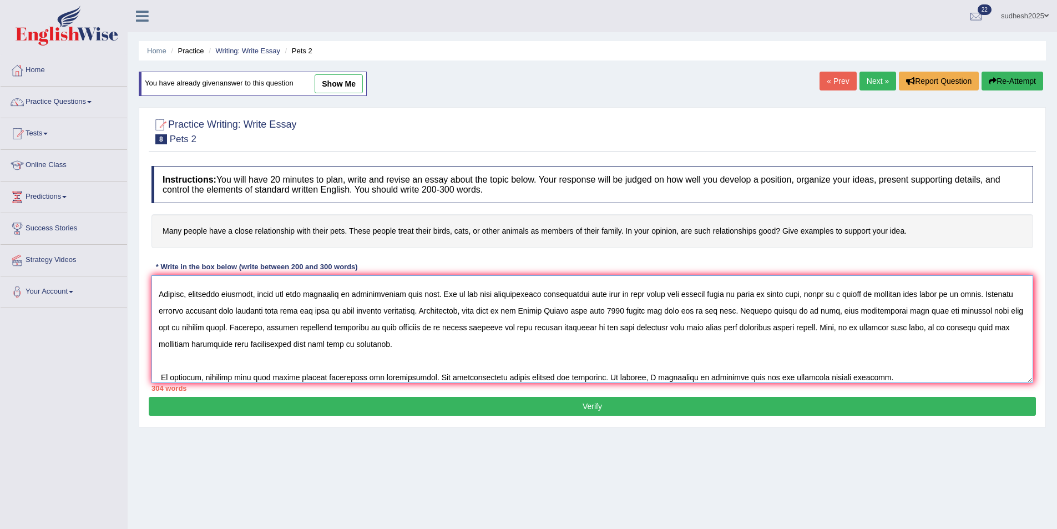
click at [843, 310] on textarea at bounding box center [592, 329] width 882 height 108
click at [852, 310] on textarea at bounding box center [592, 329] width 882 height 108
drag, startPoint x: 246, startPoint y: 328, endPoint x: 776, endPoint y: 310, distance: 529.7
click at [776, 310] on textarea at bounding box center [592, 329] width 882 height 108
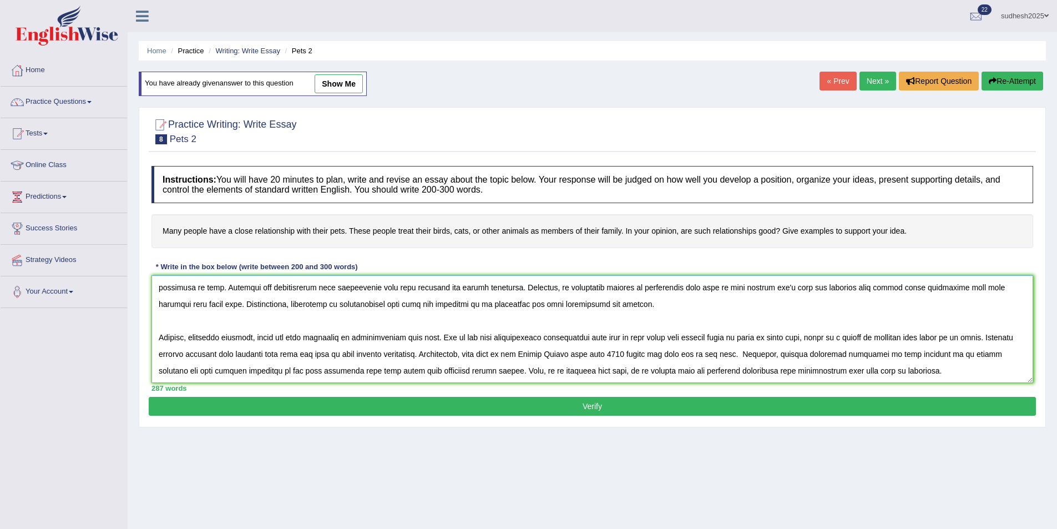
scroll to position [0, 0]
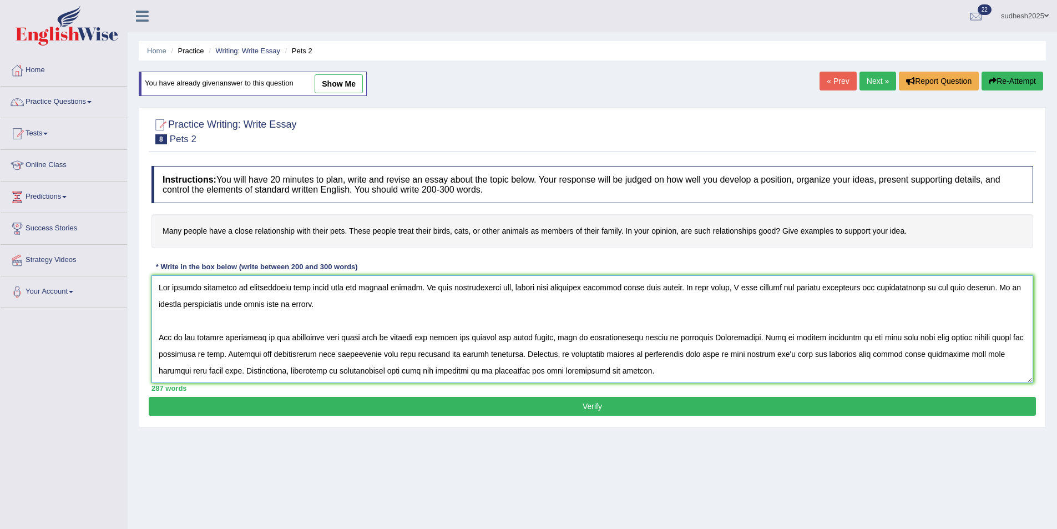
click at [194, 368] on textarea at bounding box center [592, 329] width 882 height 108
click at [516, 353] on textarea at bounding box center [592, 329] width 882 height 108
paste textarea "Another factor to concider, pets relationship will help the children even they …"
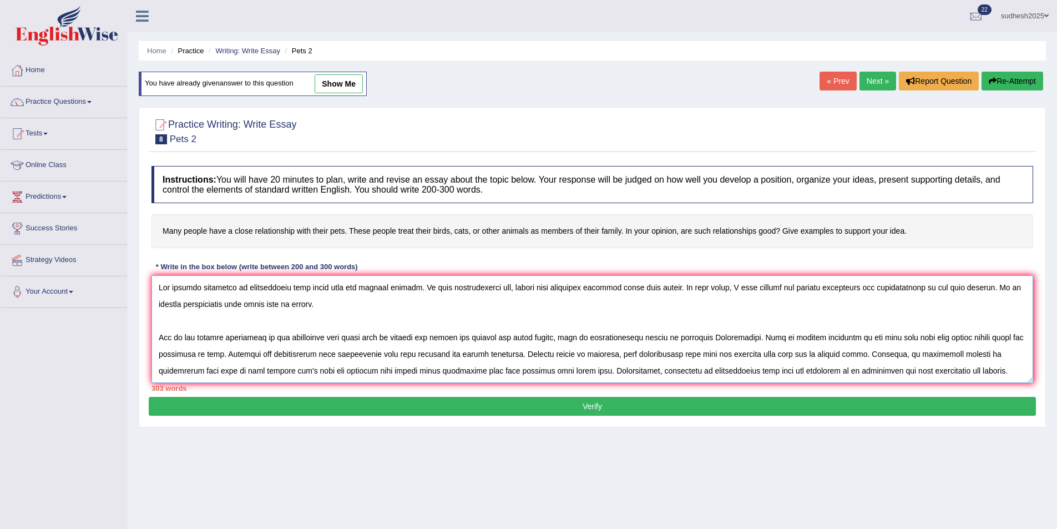
click at [327, 370] on textarea at bounding box center [592, 329] width 882 height 108
click at [301, 373] on textarea at bounding box center [592, 329] width 882 height 108
click at [407, 371] on textarea at bounding box center [592, 329] width 882 height 108
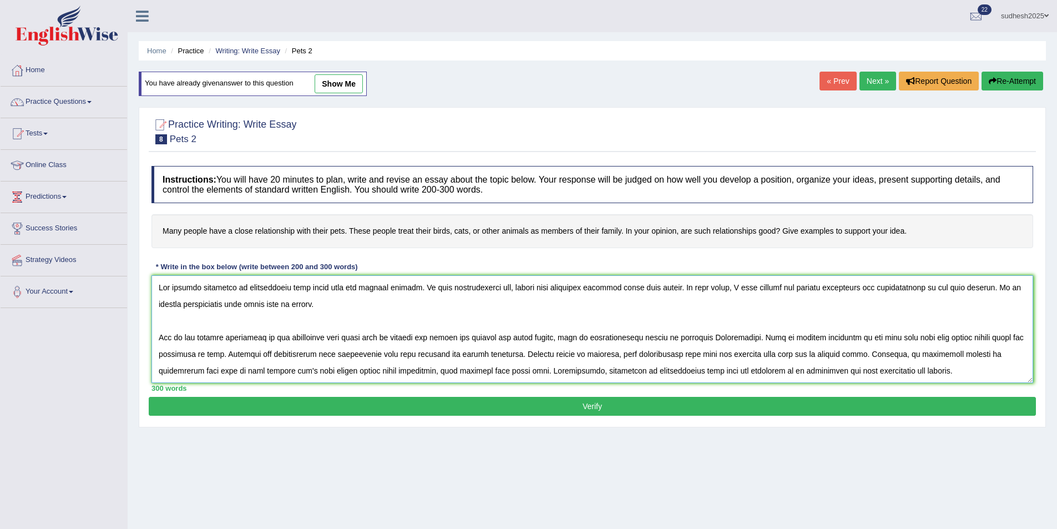
type textarea "The growing influence of relationship with their pets has sparked debates. In t…"
click at [466, 407] on button "Verify" at bounding box center [592, 406] width 887 height 19
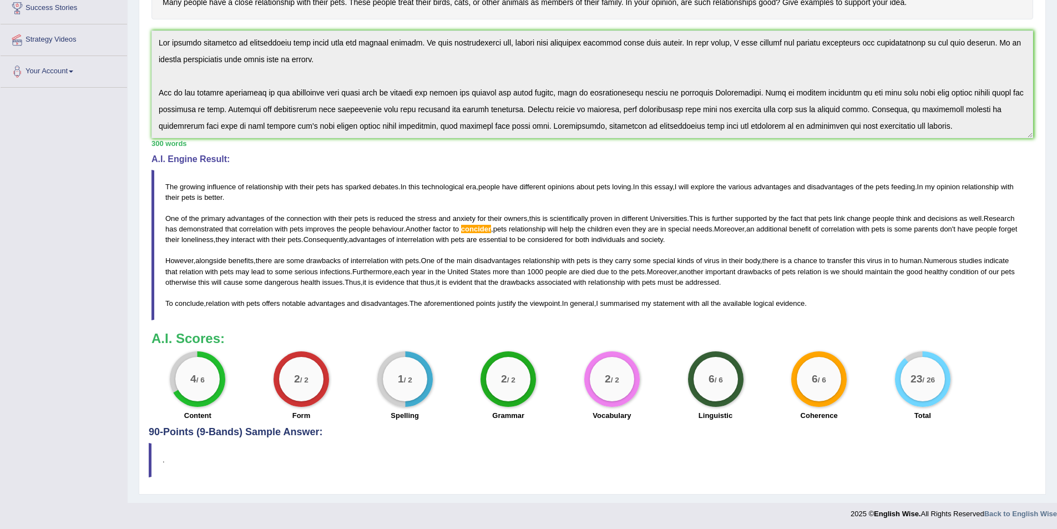
scroll to position [222, 0]
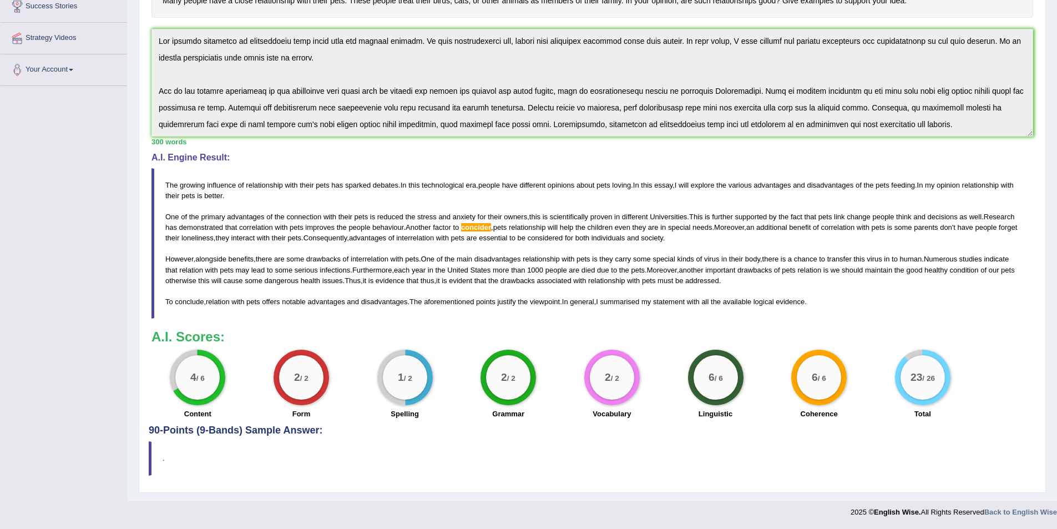
click at [399, 340] on h3 "A.I. Scores:" at bounding box center [592, 337] width 882 height 14
